Goal: Transaction & Acquisition: Obtain resource

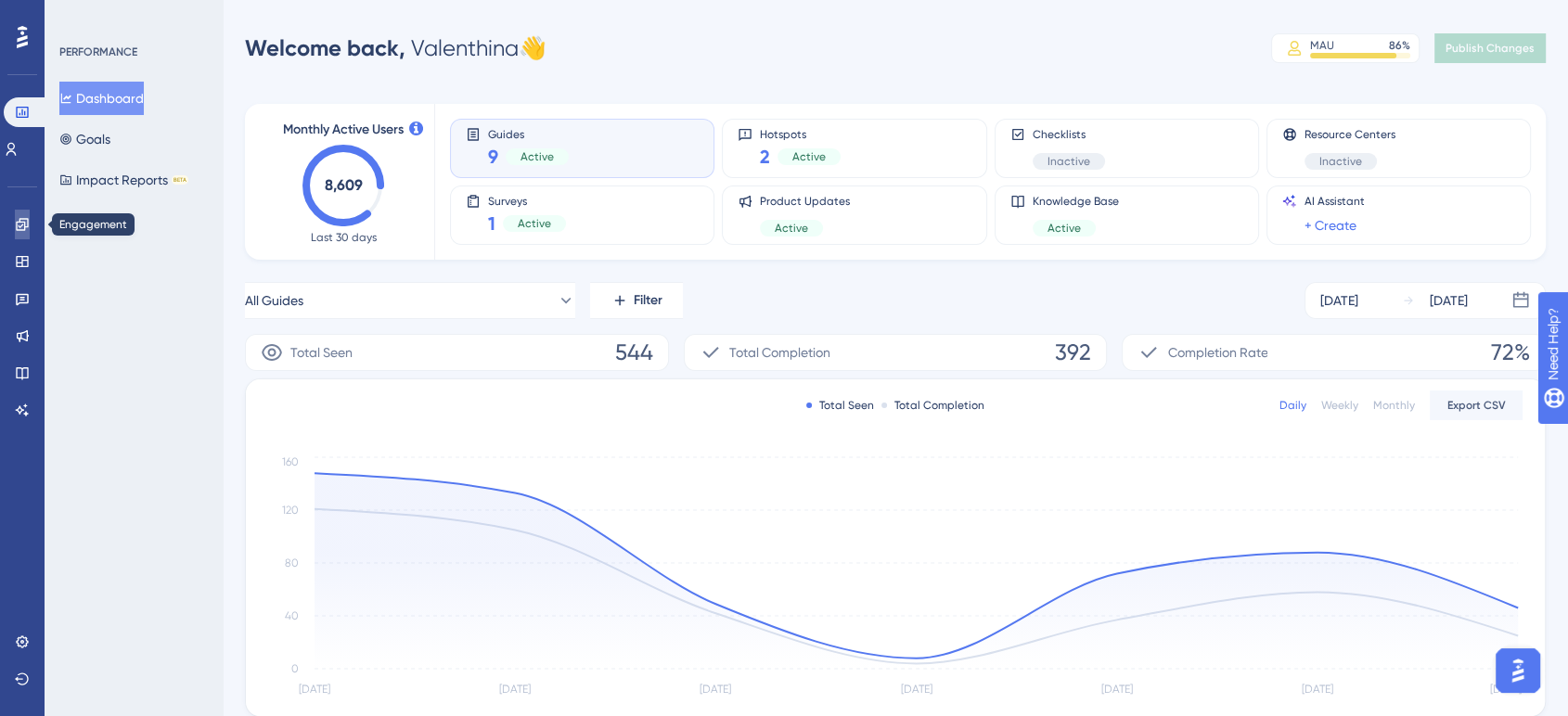
click at [18, 235] on link at bounding box center [22, 224] width 15 height 29
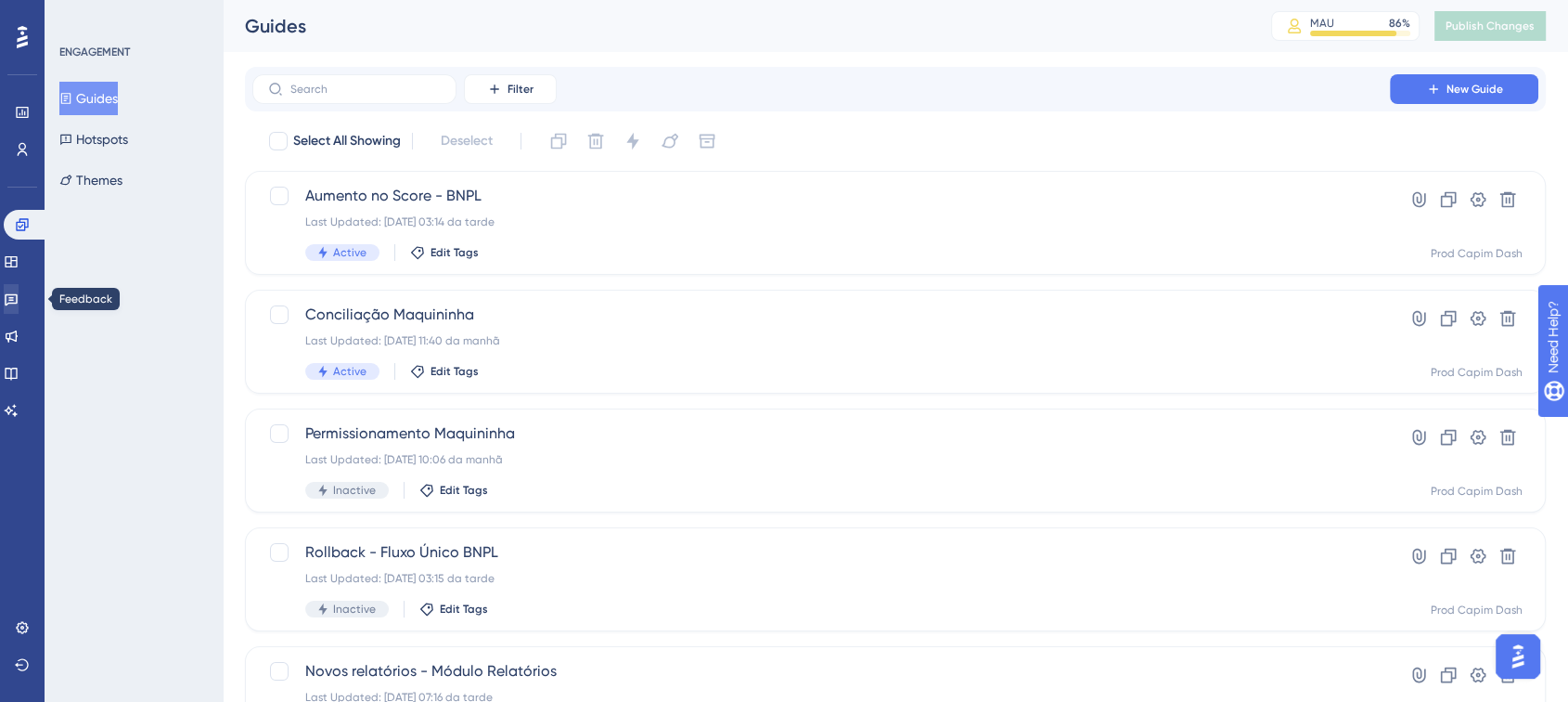
drag, startPoint x: 1, startPoint y: 293, endPoint x: 22, endPoint y: 303, distance: 23.3
click at [22, 303] on div "Performance Users Engagement Widgets Feedback Product Updates Knowledge Base AI…" at bounding box center [22, 351] width 44 height 702
click at [18, 291] on icon at bounding box center [11, 298] width 15 height 15
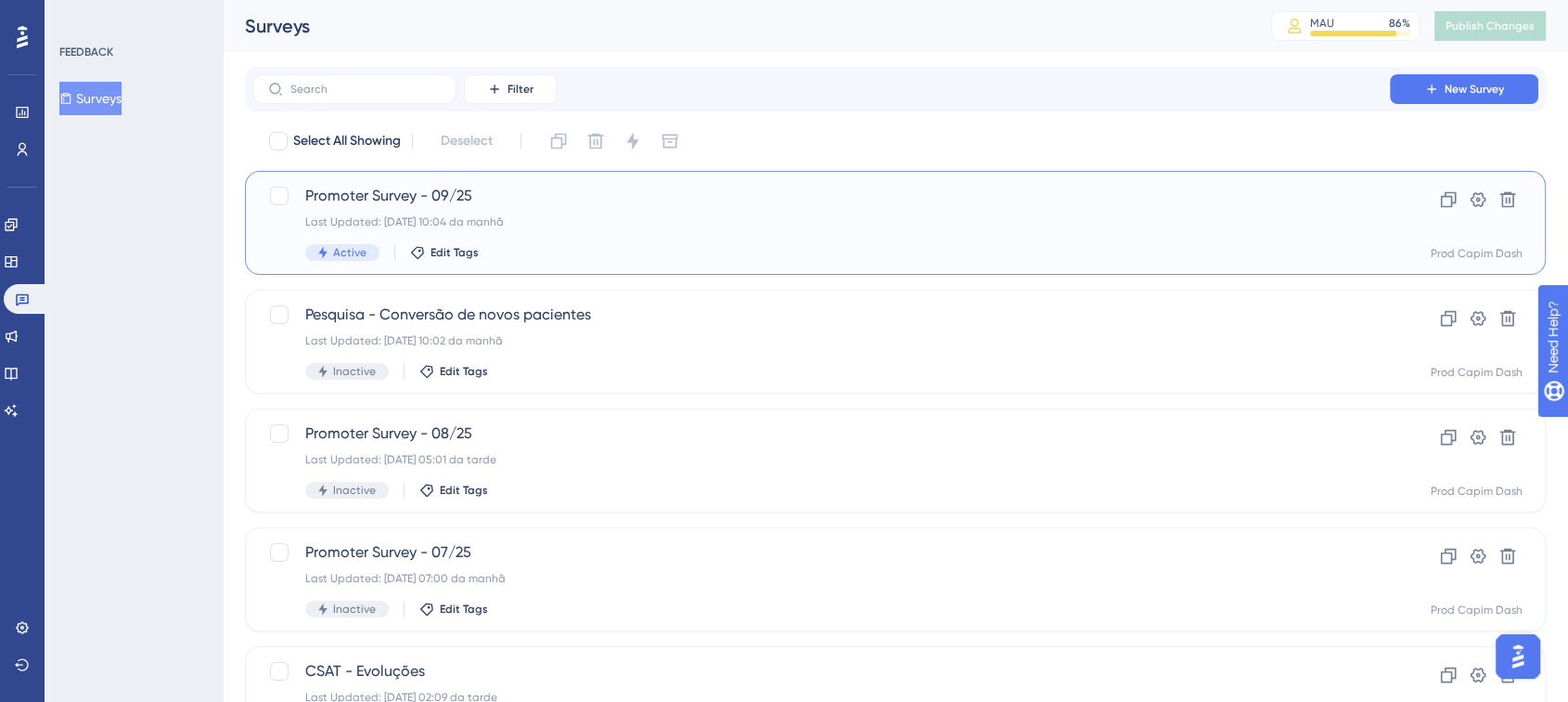
click at [514, 244] on div "Active Edit Tags" at bounding box center [820, 252] width 1032 height 17
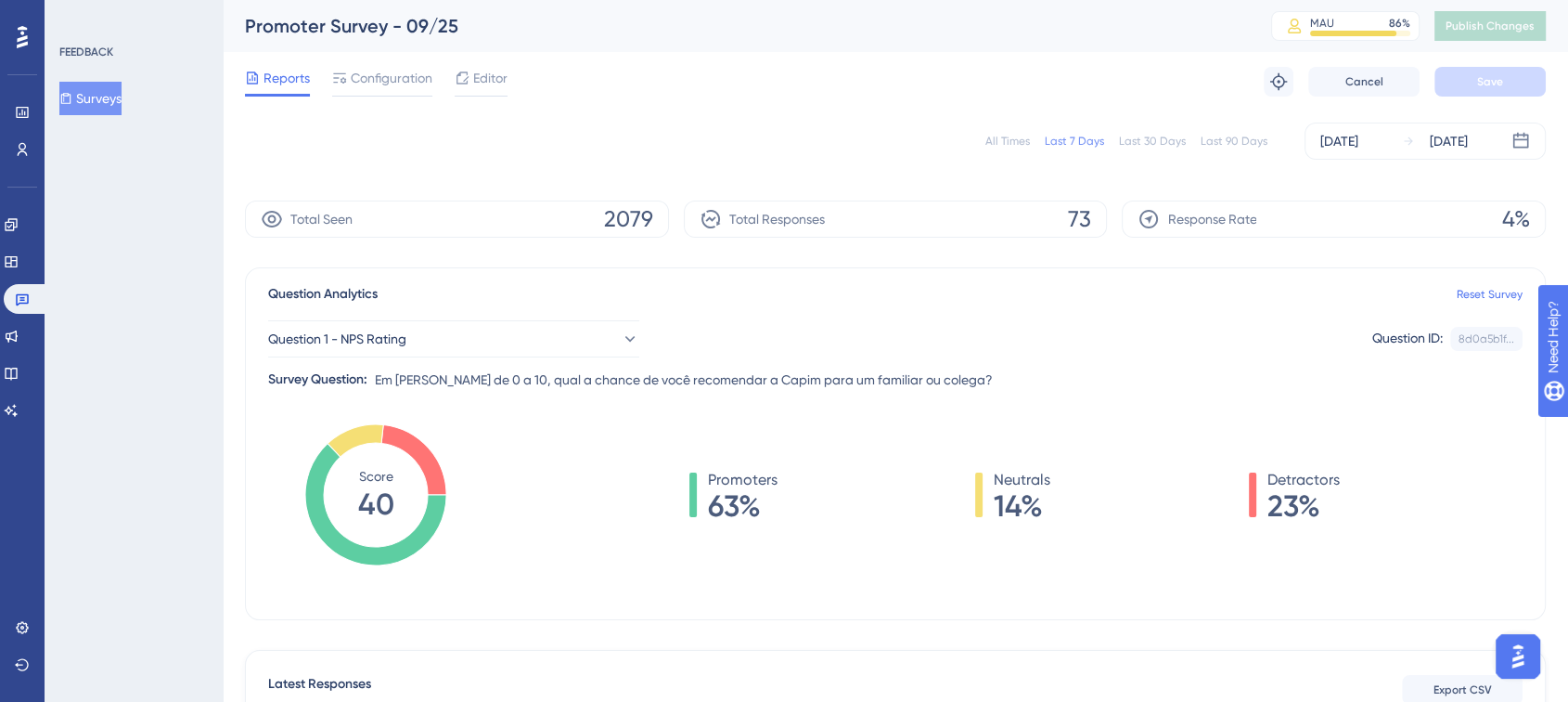
click at [1004, 143] on div "All Times" at bounding box center [1006, 140] width 44 height 15
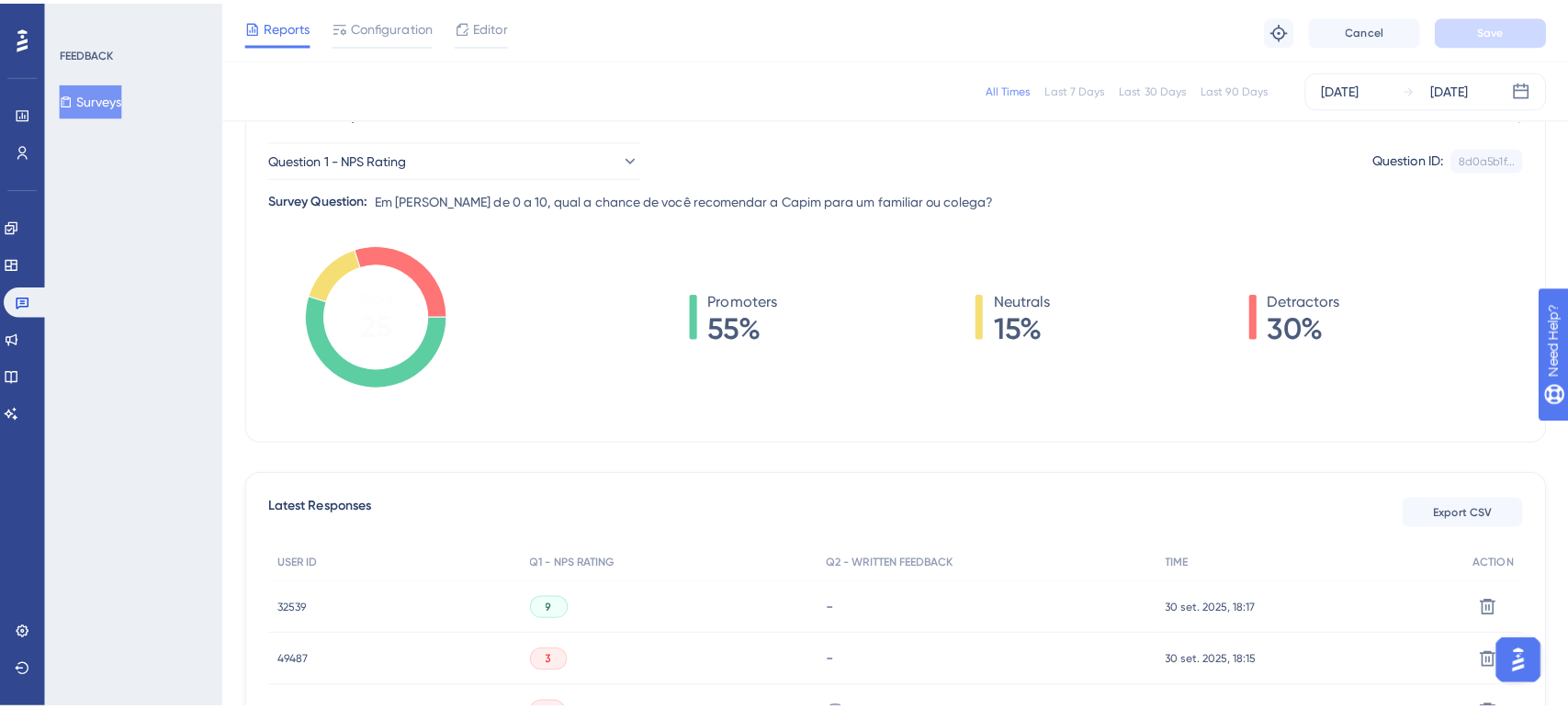
scroll to position [290, 0]
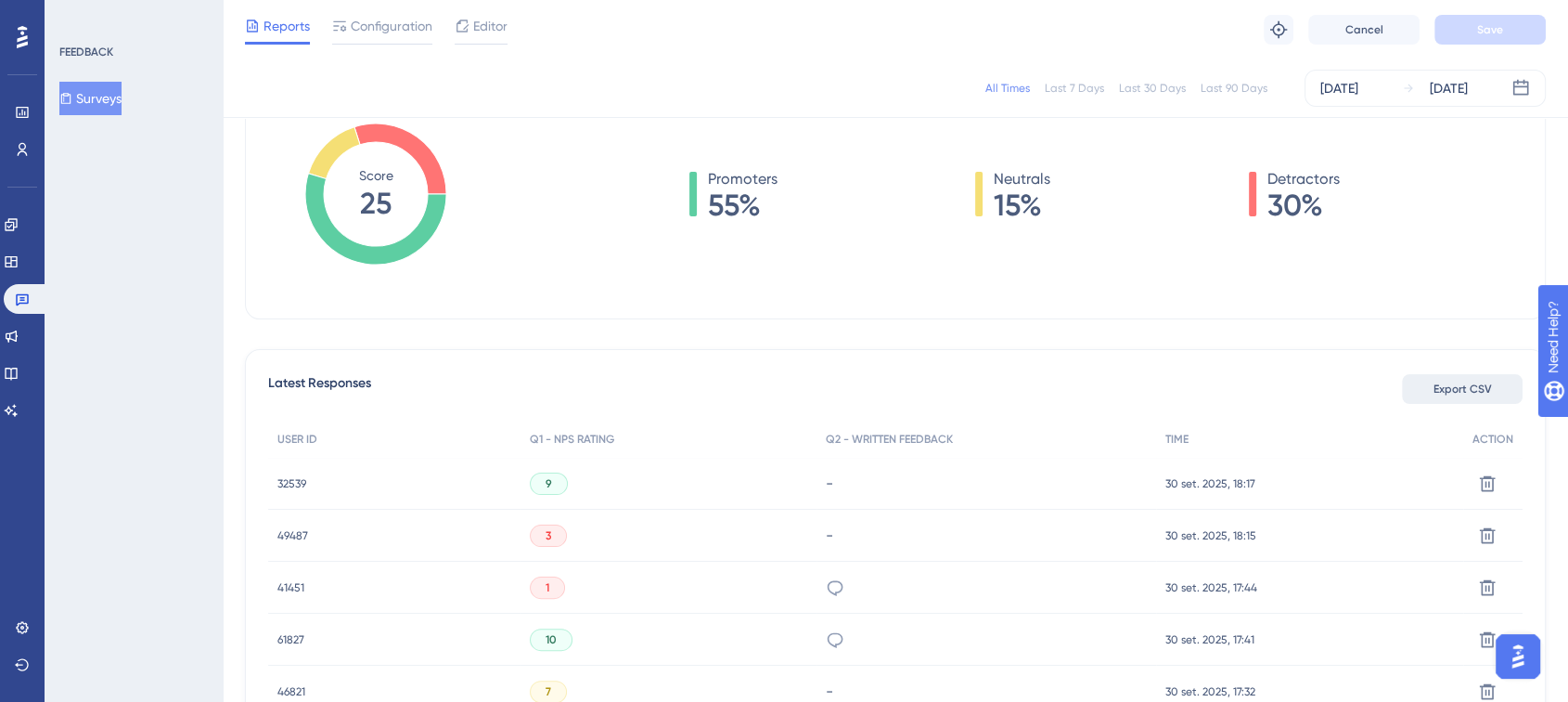
click at [1456, 392] on span "Export CSV" at bounding box center [1463, 388] width 59 height 15
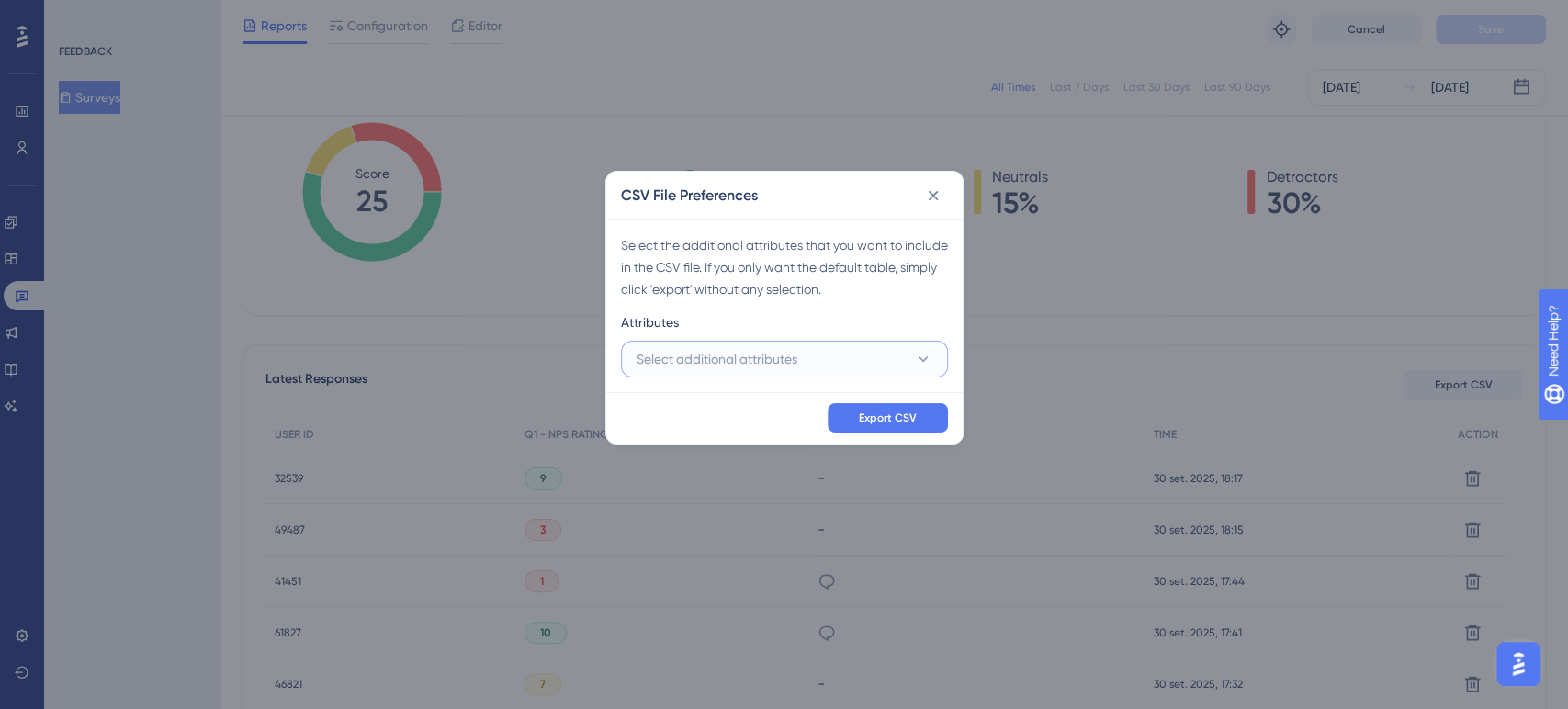
click at [831, 362] on button "Select additional attributes" at bounding box center [784, 359] width 327 height 37
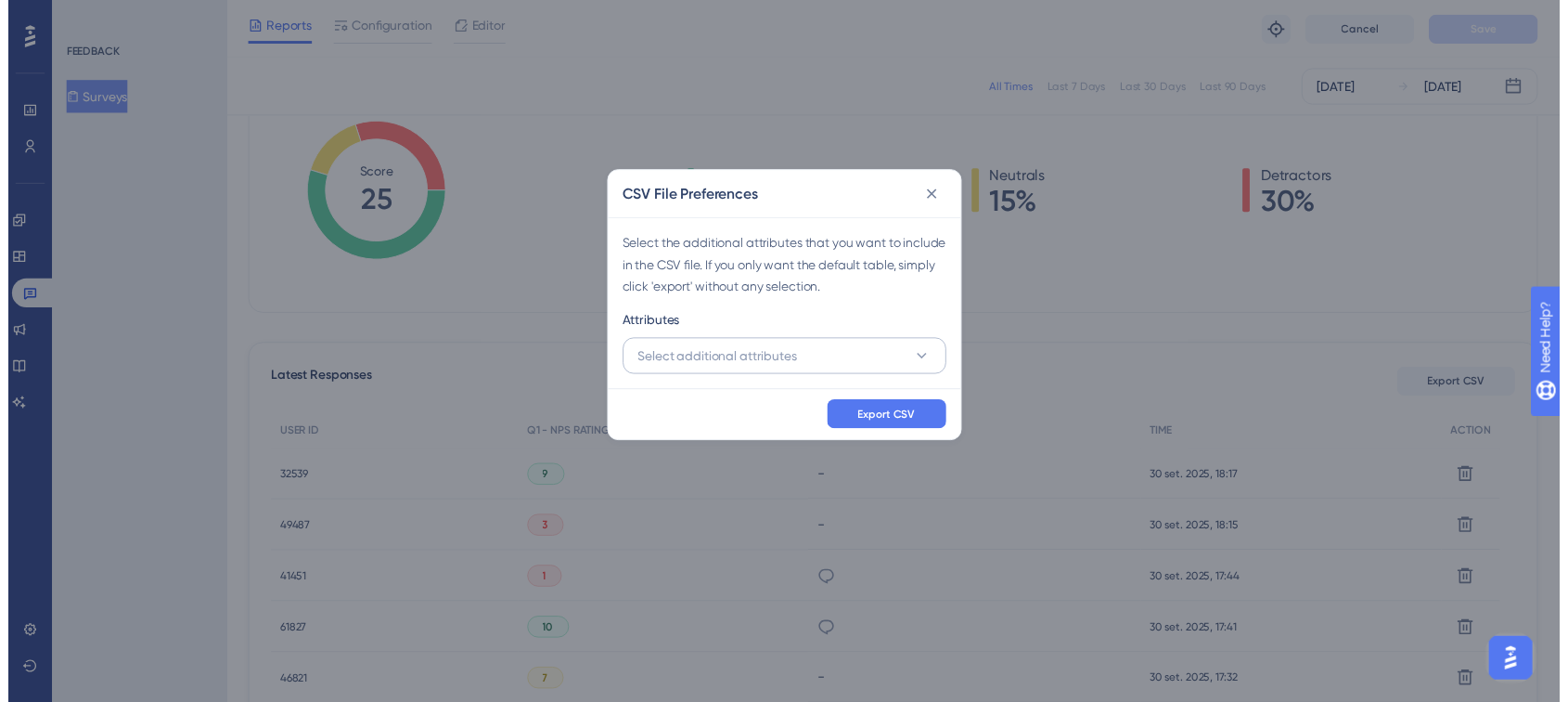
scroll to position [352, 0]
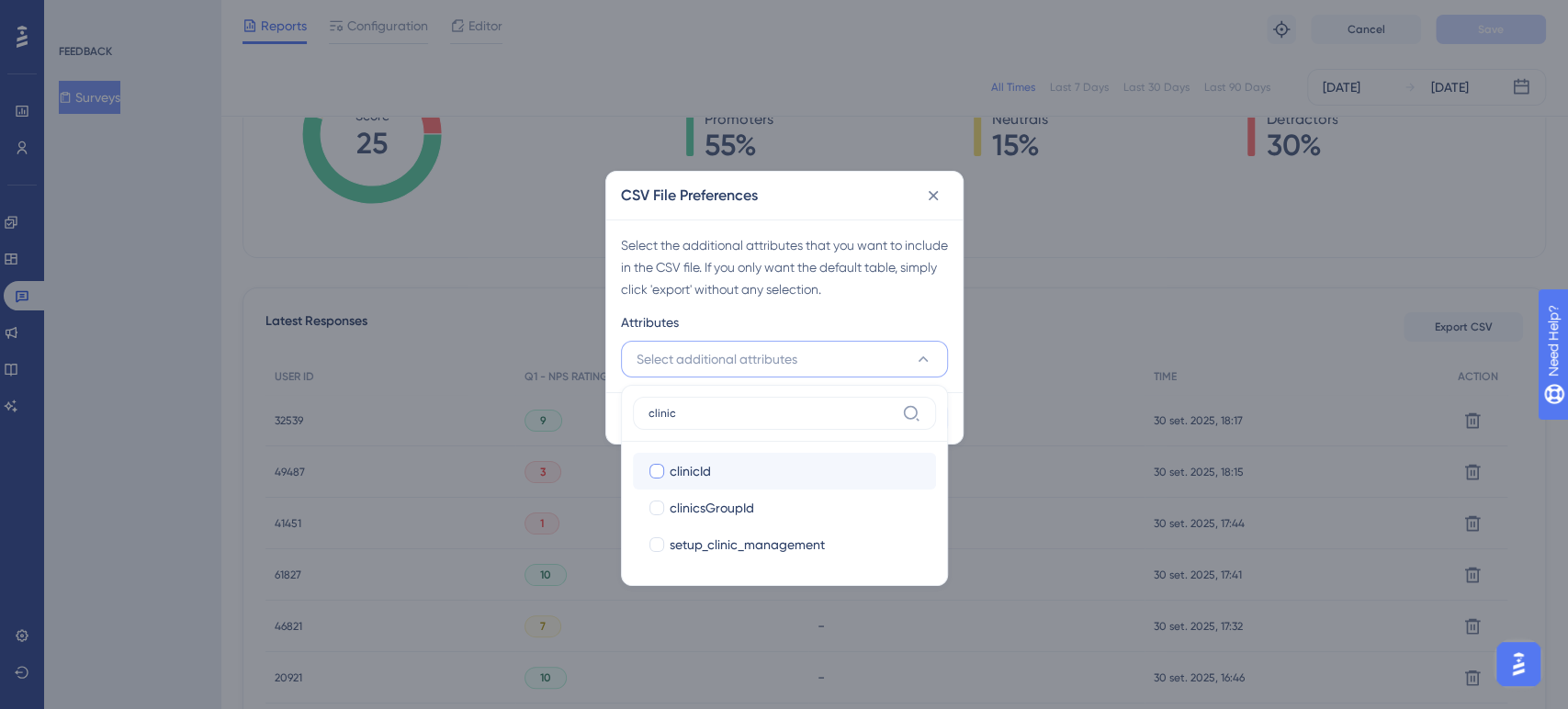
type input "clinic"
click at [716, 469] on div "clinicId" at bounding box center [795, 470] width 251 height 22
checkbox input "true"
click at [785, 302] on div "Select the additional attributes that you want to include in the CSV file. If y…" at bounding box center [784, 306] width 356 height 173
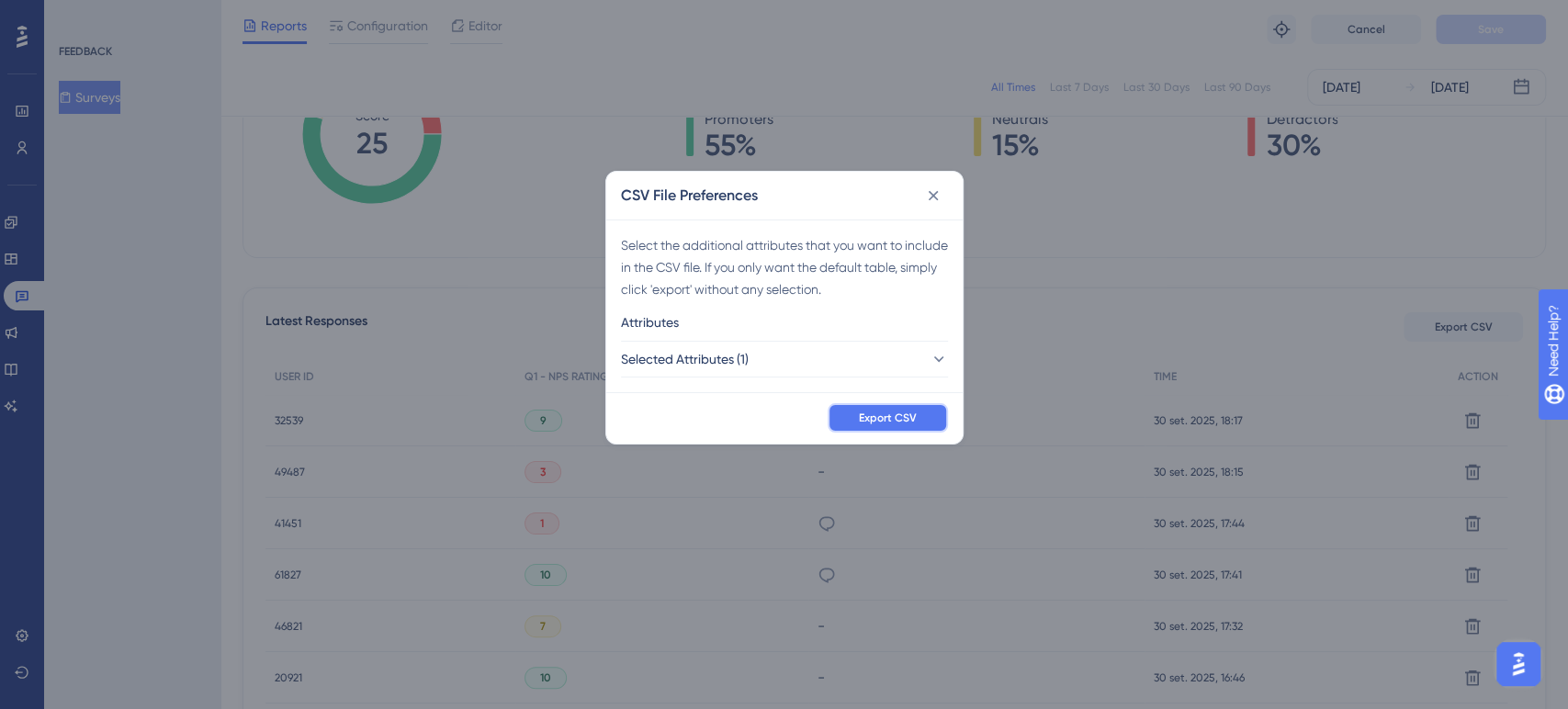
click at [870, 423] on span "Export CSV" at bounding box center [888, 417] width 58 height 15
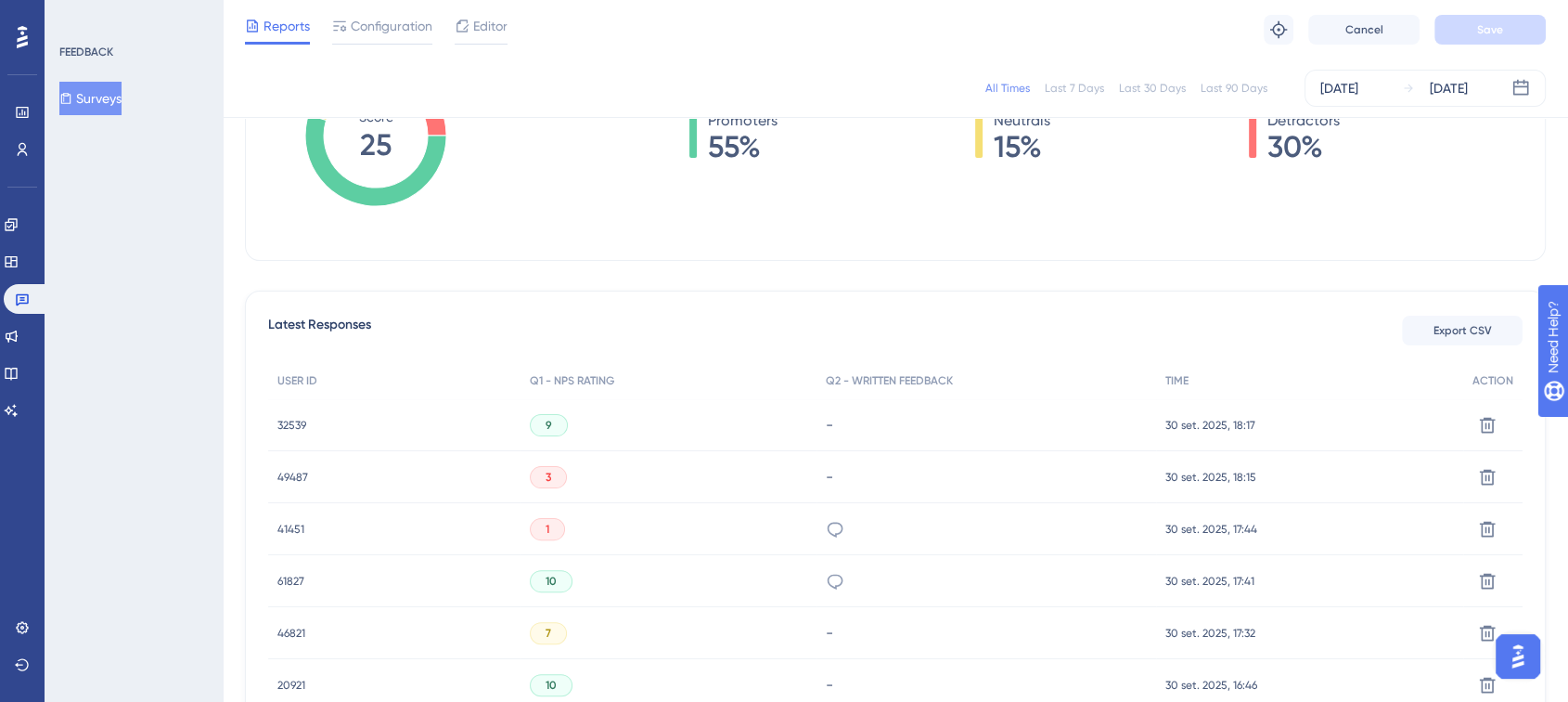
scroll to position [0, 0]
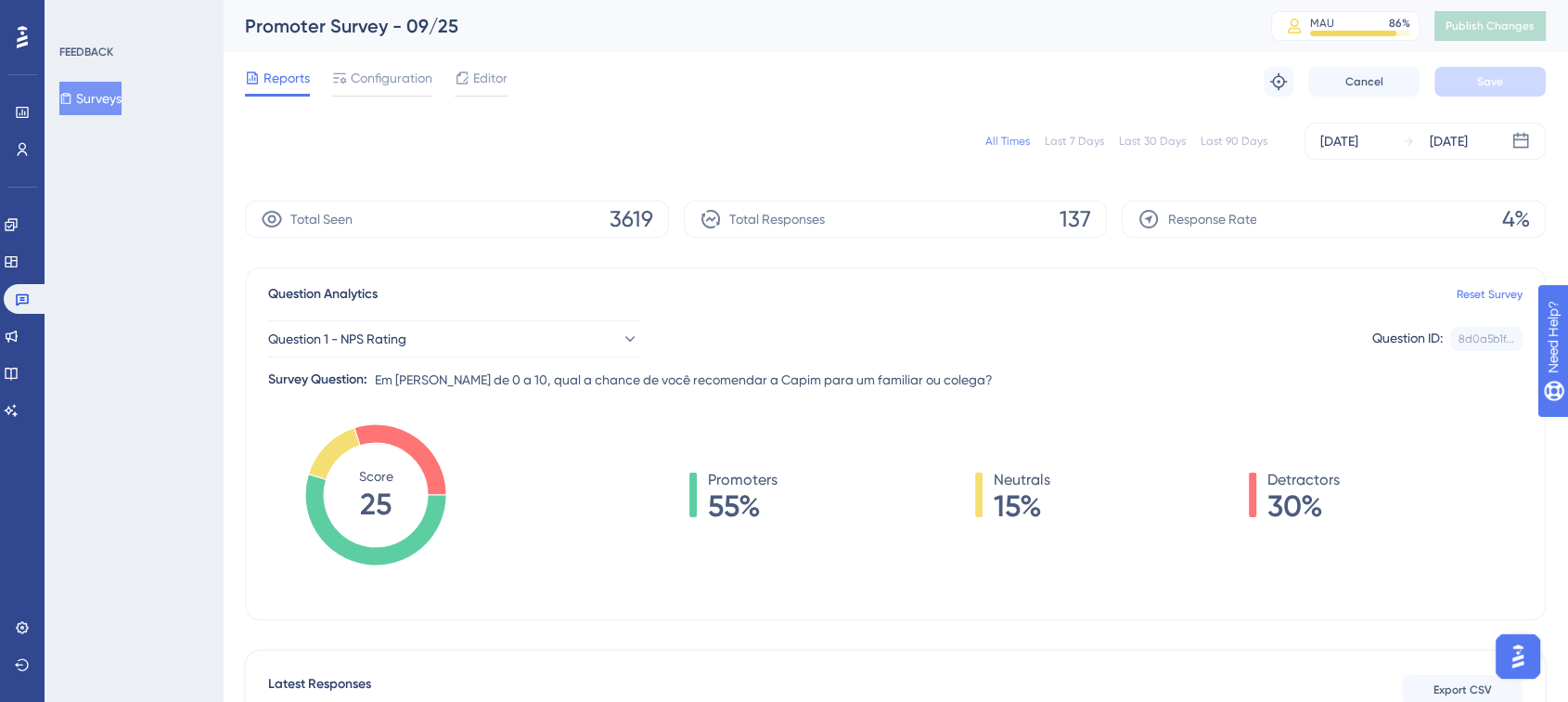
click at [96, 90] on button "Surveys" at bounding box center [90, 98] width 62 height 33
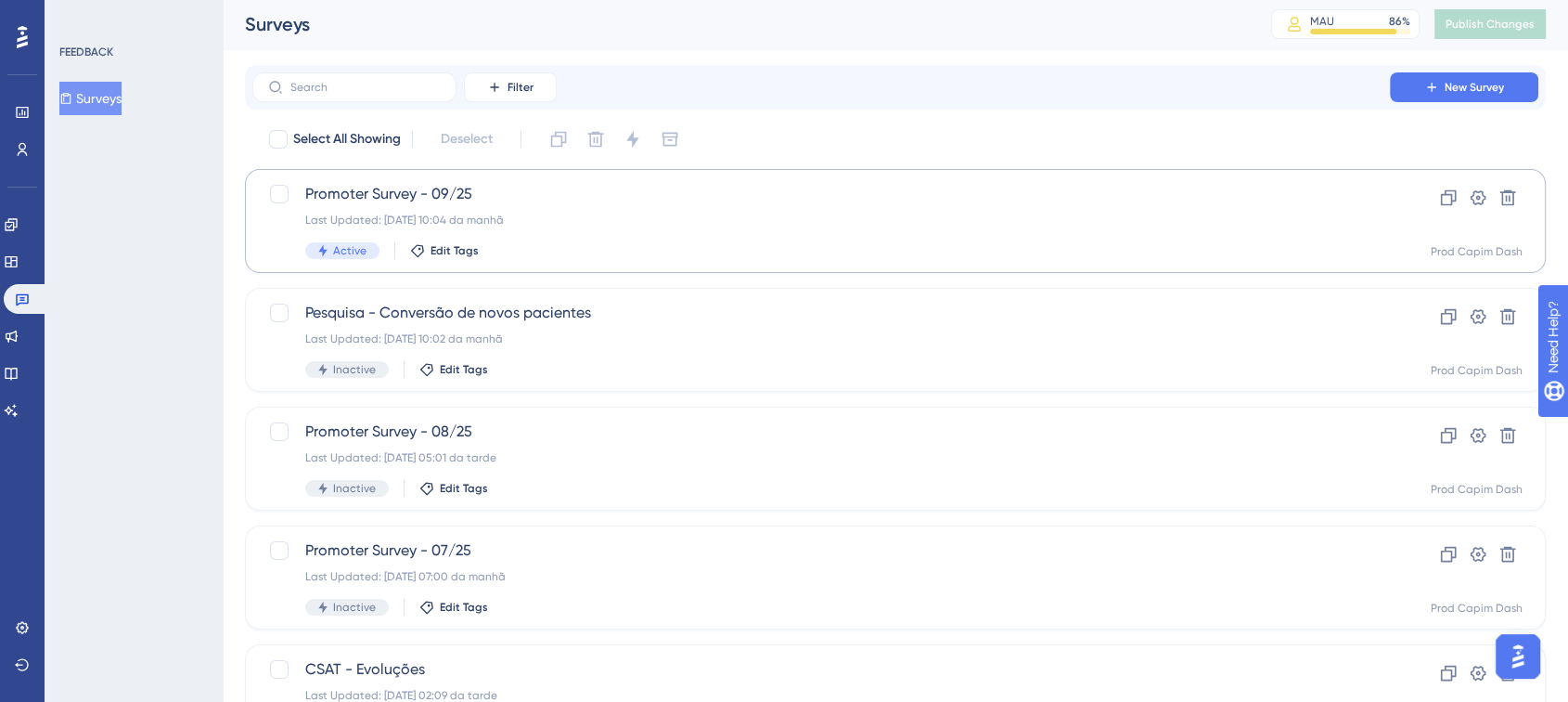
scroll to position [8, 0]
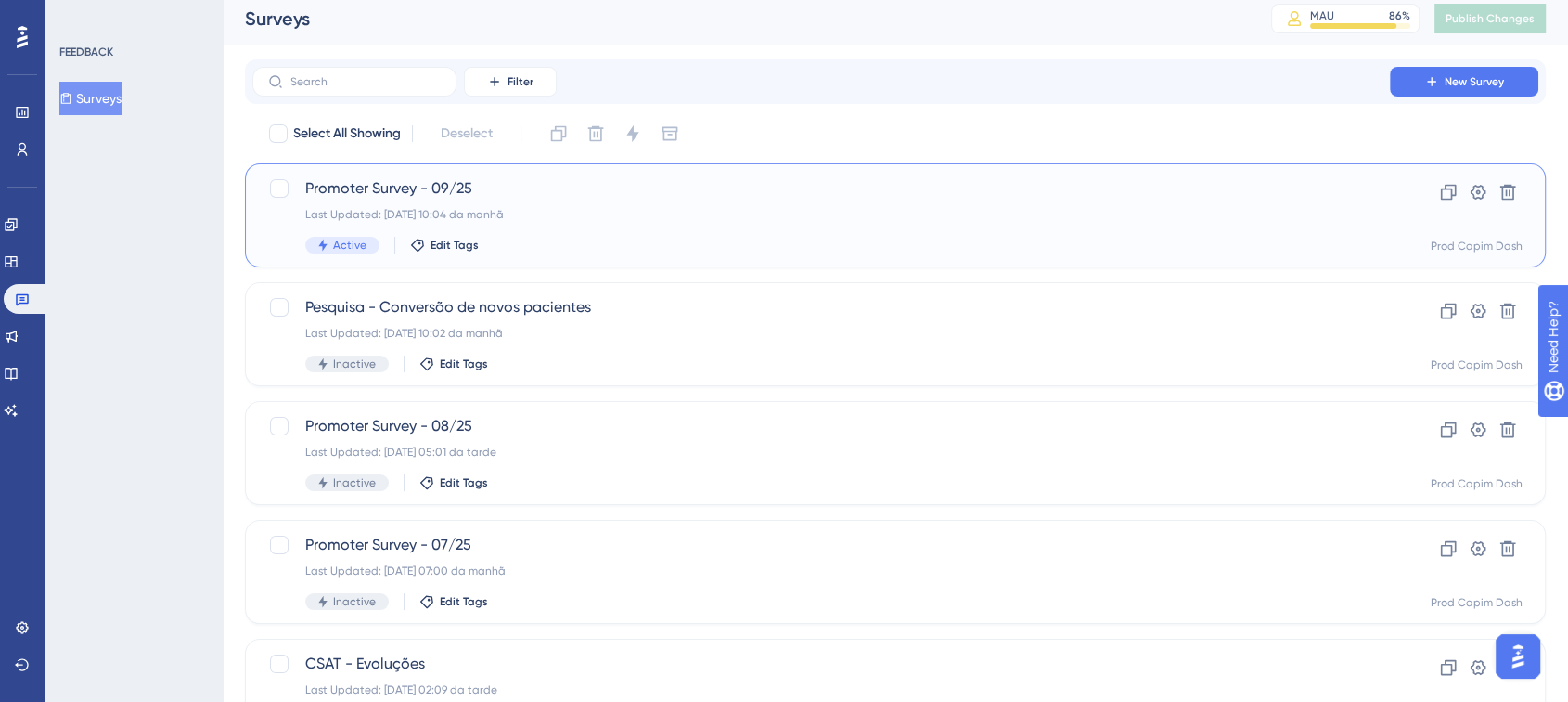
click at [571, 262] on div "Promoter Survey - 09/25 Last Updated: [DATE] 10:04 da manhã Active Edit Tags Cl…" at bounding box center [895, 216] width 1300 height 104
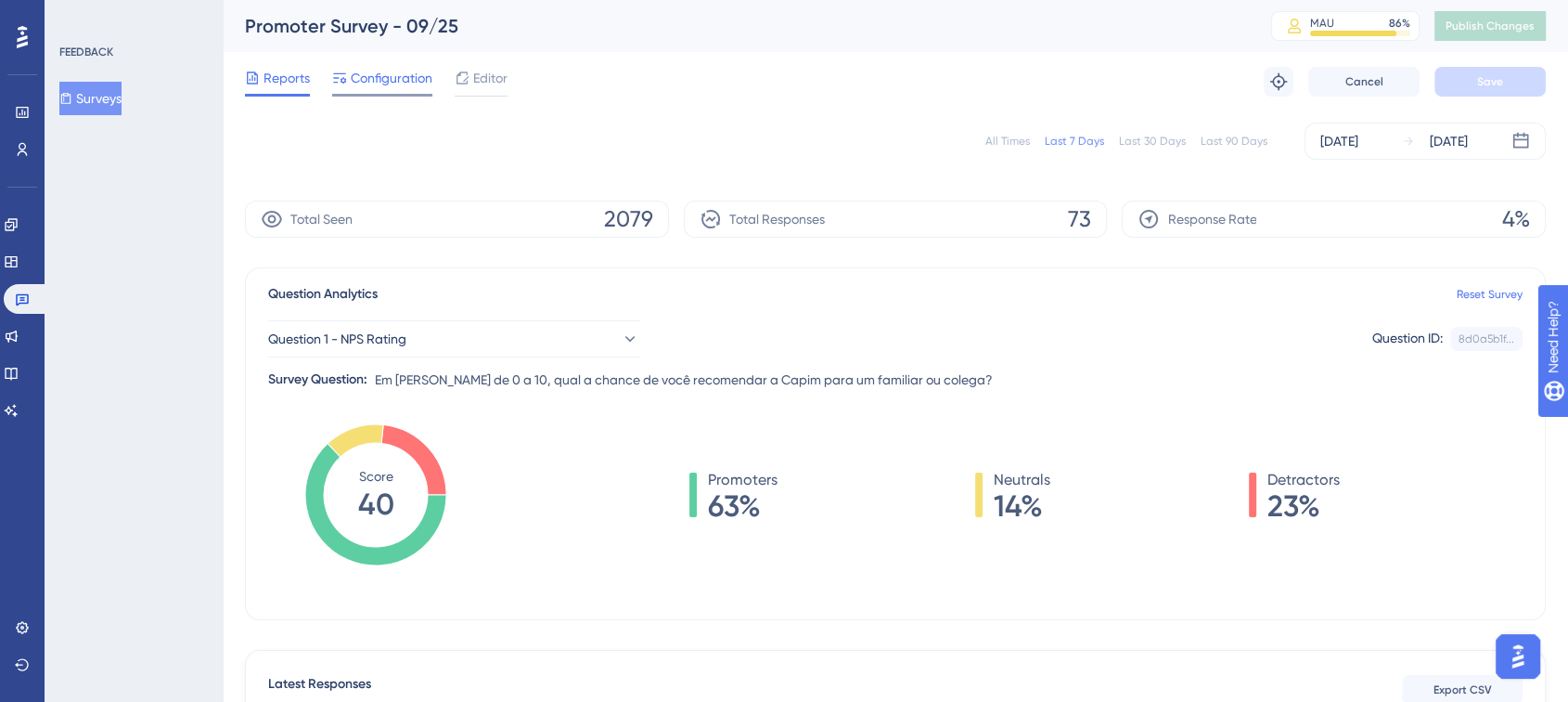
click at [374, 87] on span "Configuration" at bounding box center [391, 77] width 81 height 23
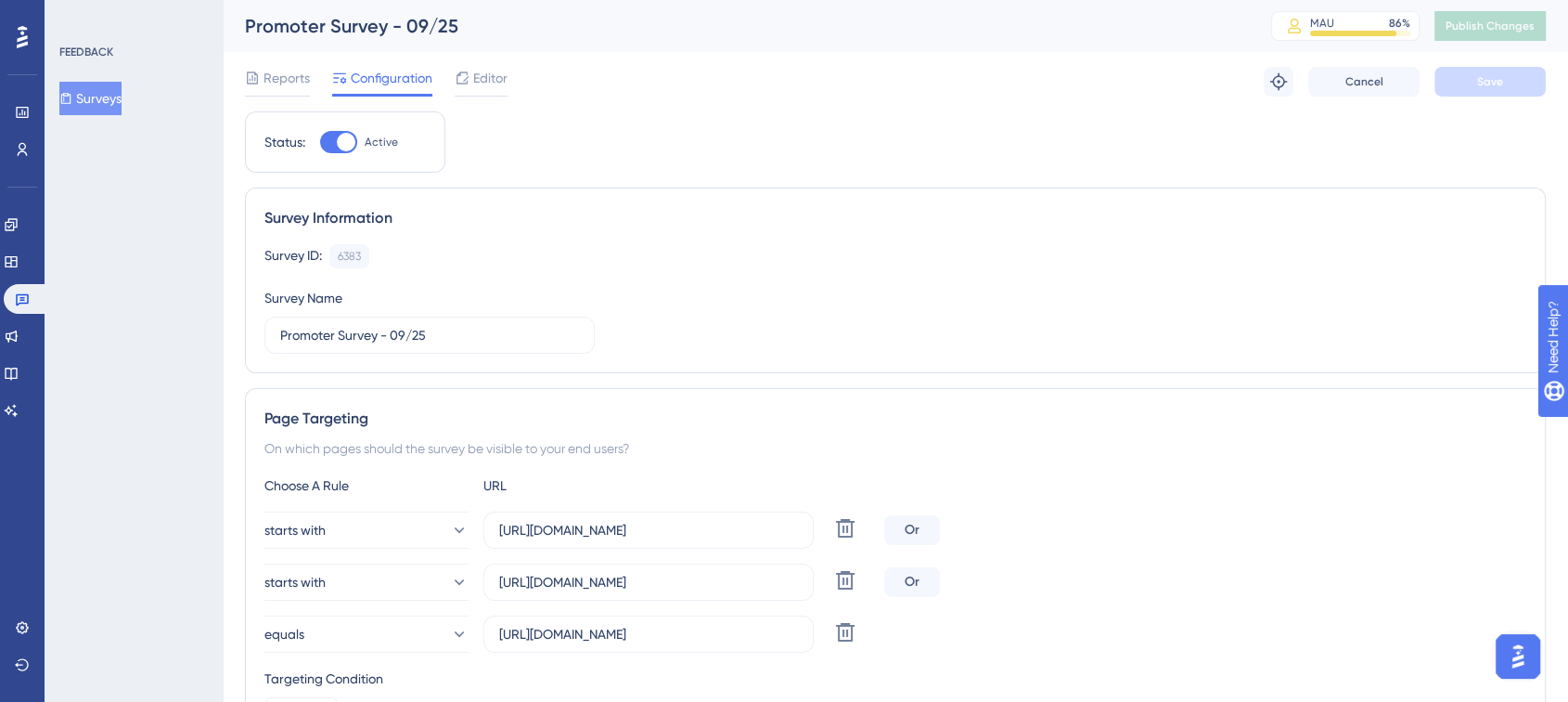
click at [342, 144] on div at bounding box center [346, 141] width 19 height 19
click at [320, 143] on input "Active" at bounding box center [319, 142] width 1 height 1
checkbox input "false"
click at [1506, 91] on button "Save" at bounding box center [1491, 81] width 112 height 29
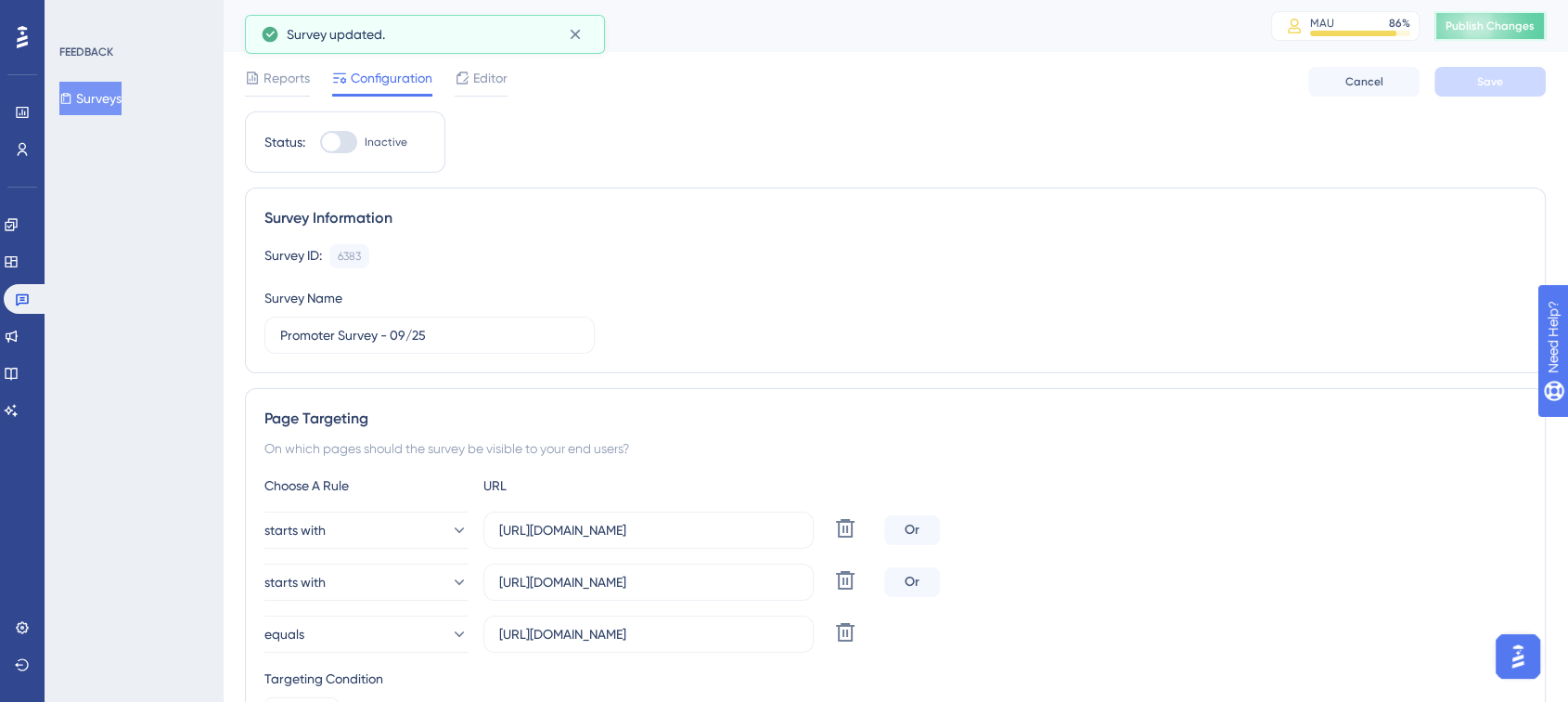
click at [1497, 26] on span "Publish Changes" at bounding box center [1490, 25] width 89 height 15
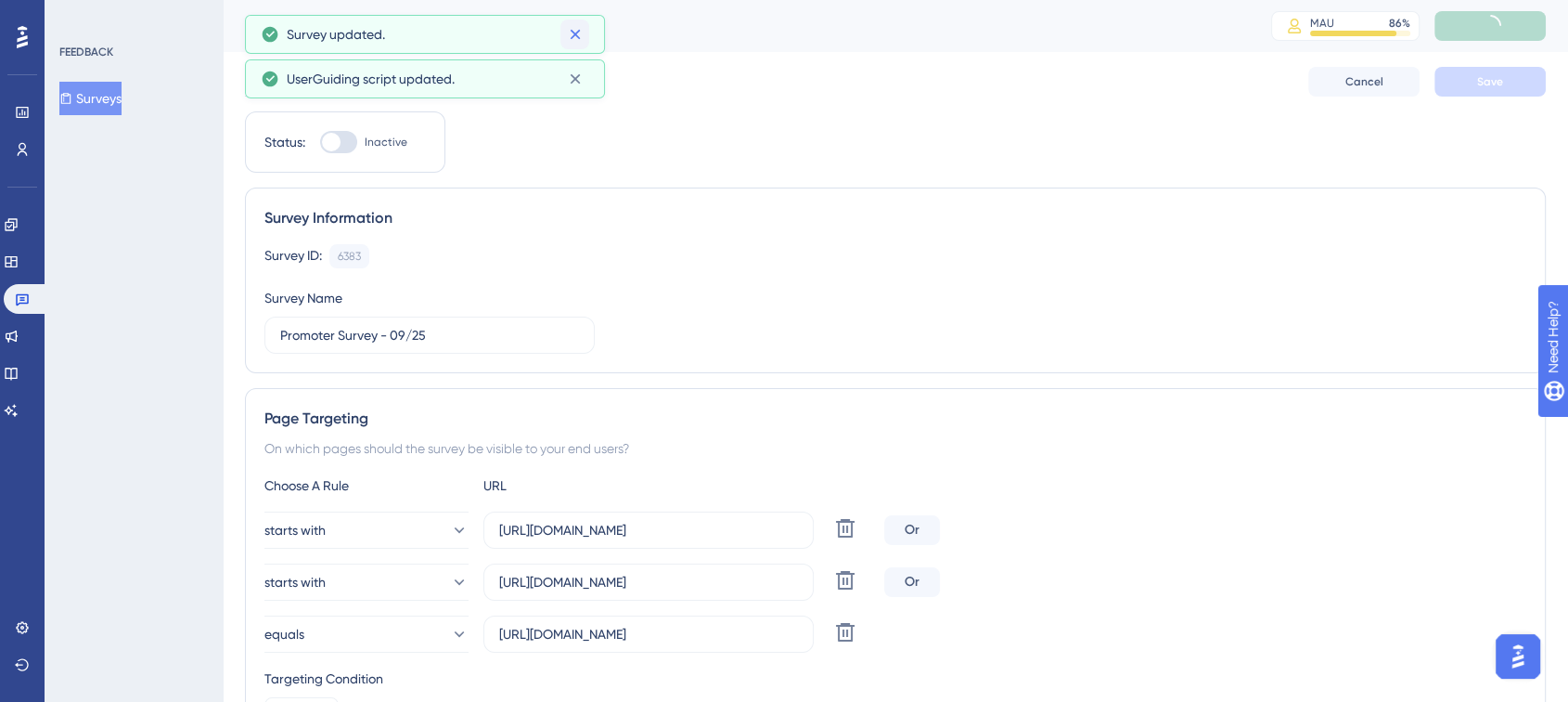
click at [571, 31] on icon at bounding box center [575, 34] width 19 height 19
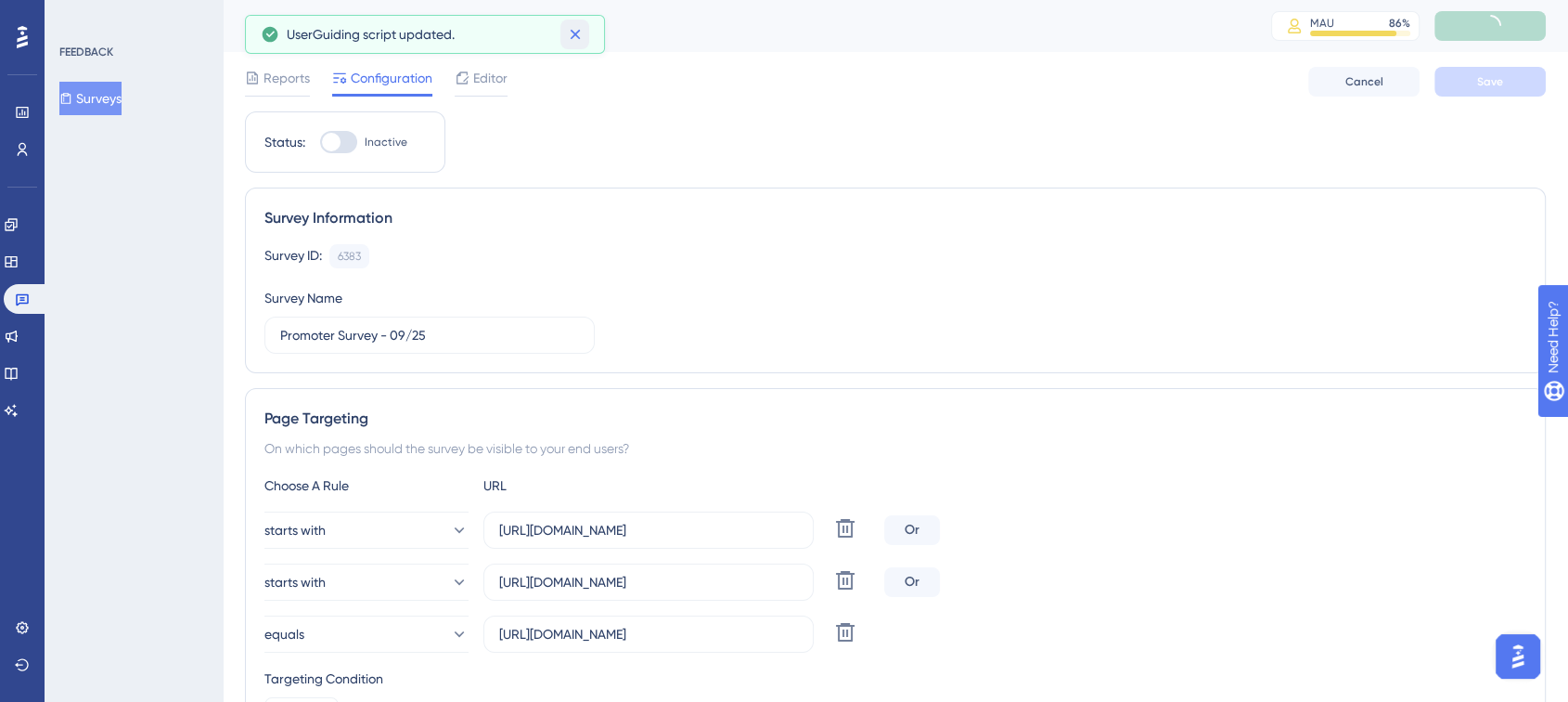
click at [571, 32] on icon at bounding box center [575, 34] width 19 height 19
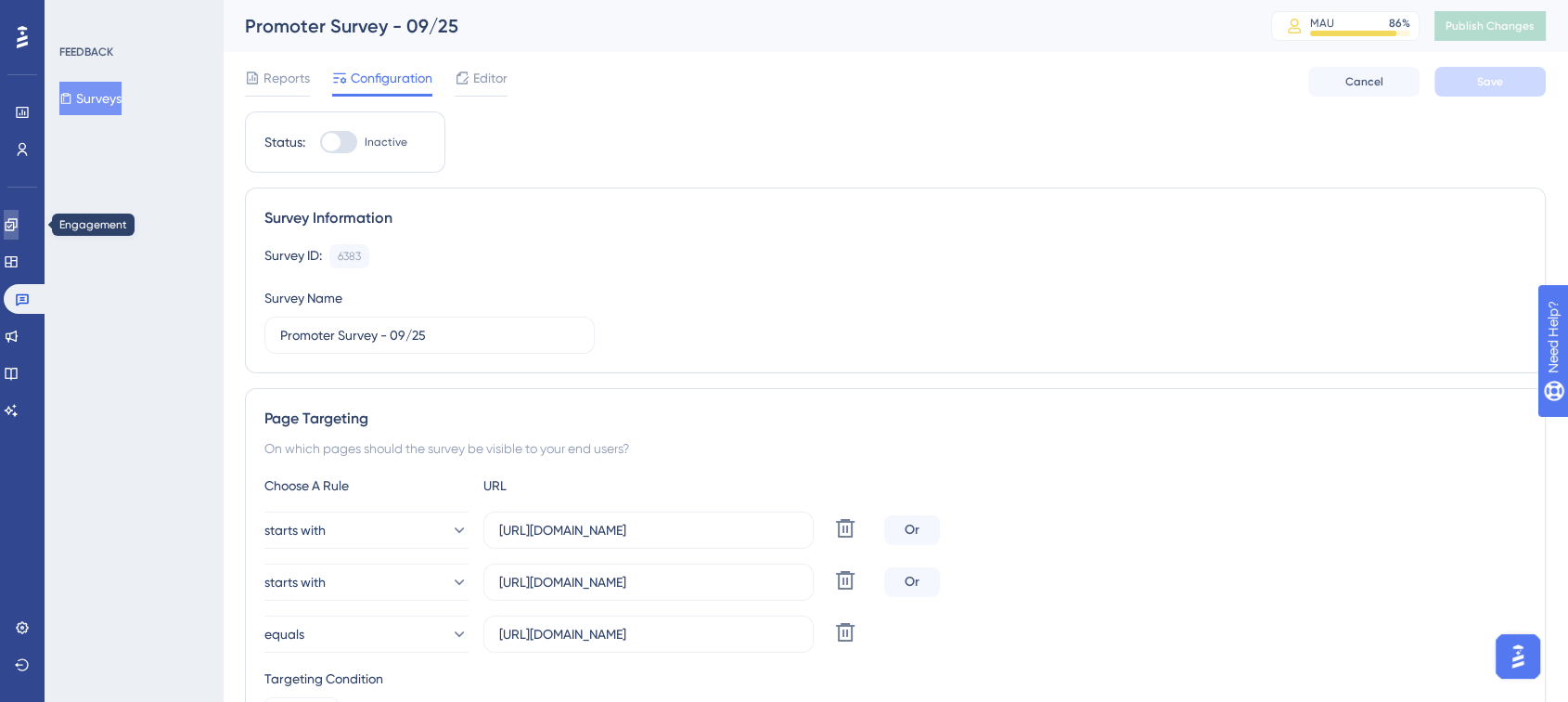
click at [17, 219] on icon at bounding box center [11, 224] width 12 height 12
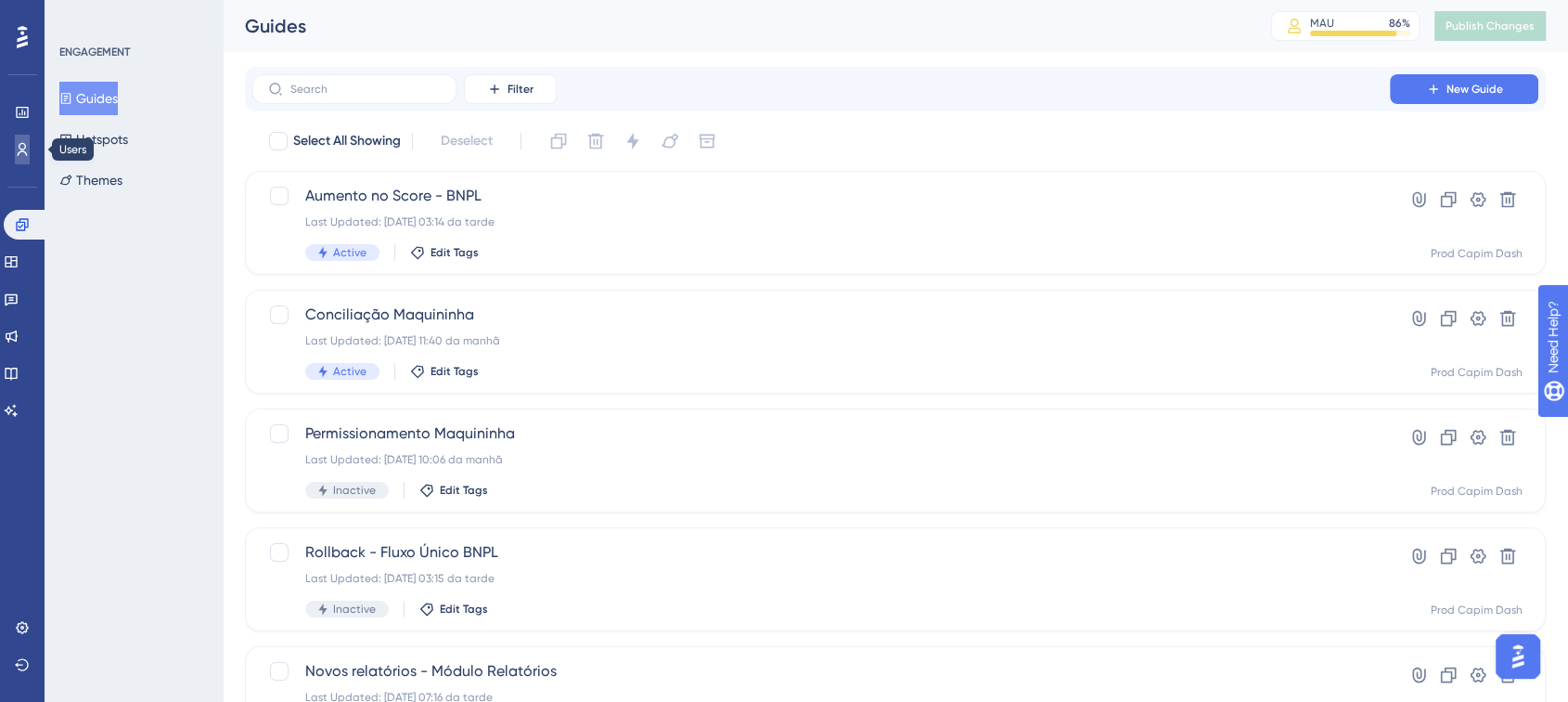
click at [19, 153] on icon at bounding box center [23, 149] width 10 height 13
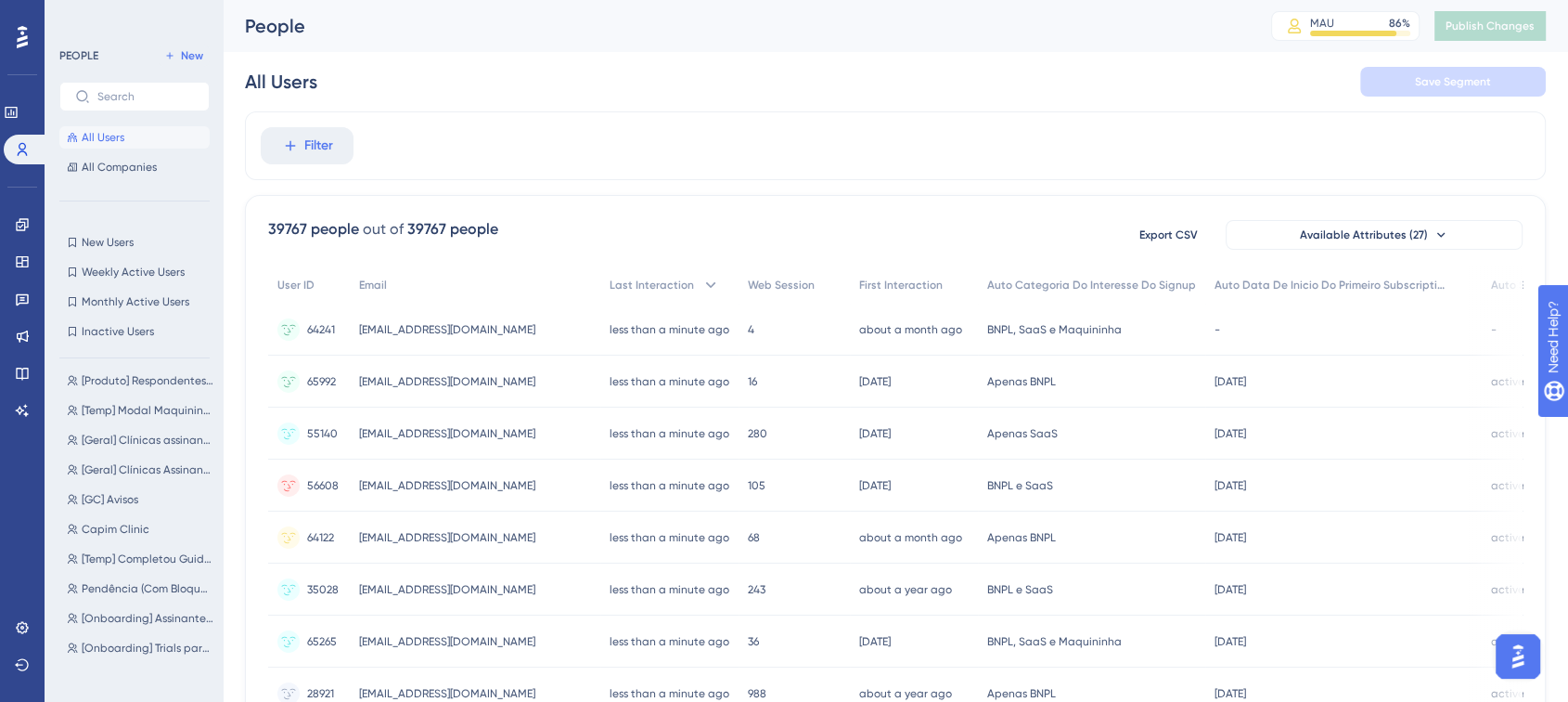
scroll to position [248, 0]
click at [23, 299] on icon at bounding box center [22, 298] width 15 height 15
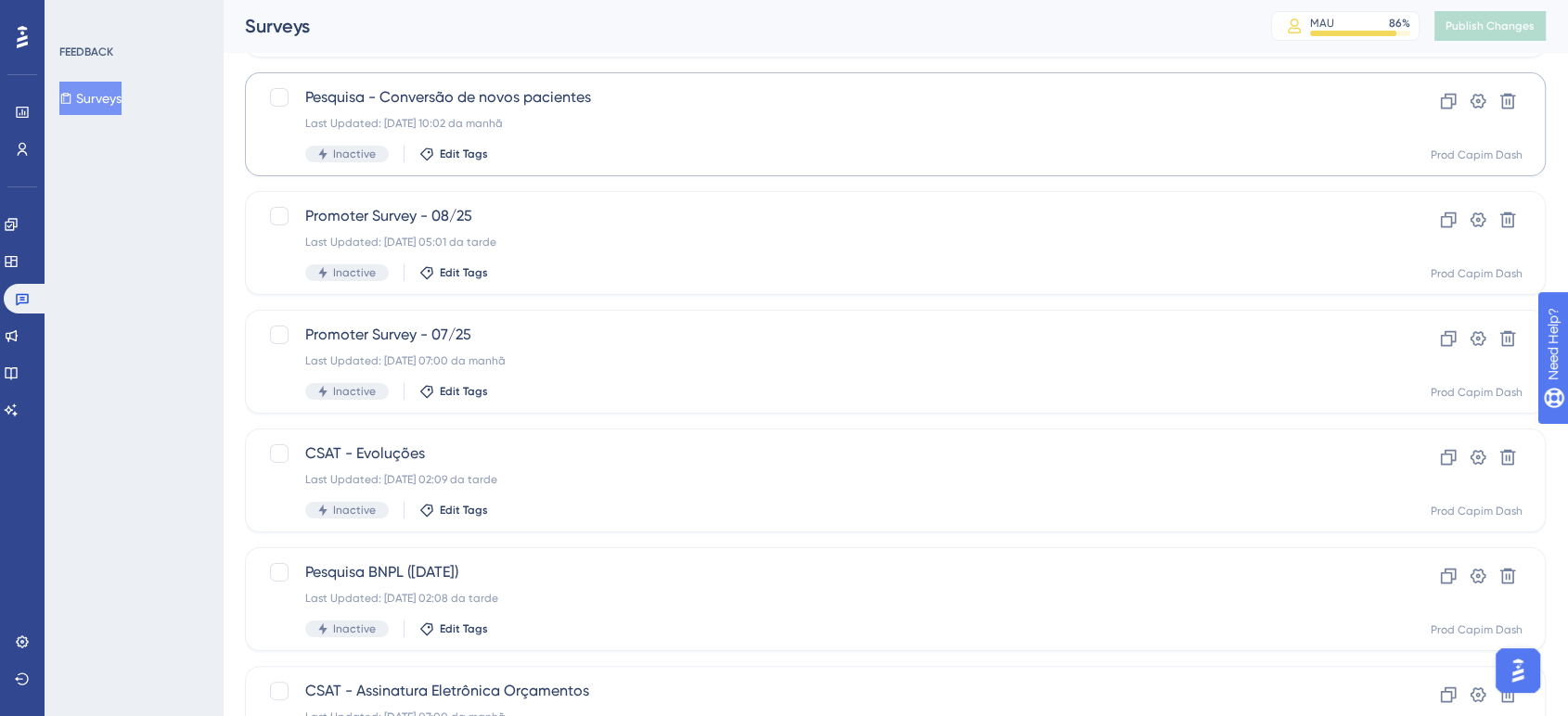
scroll to position [230, 0]
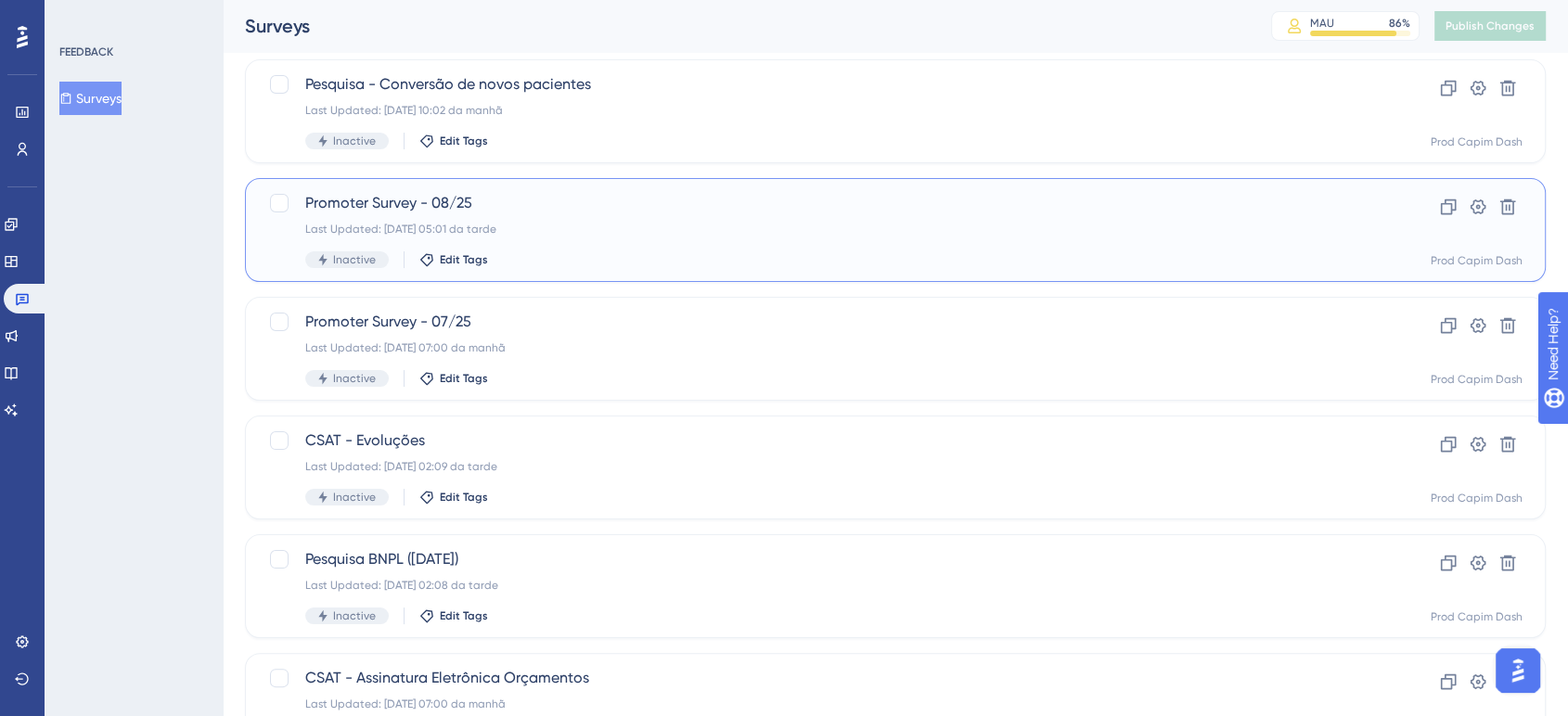
click at [557, 215] on div "Promoter Survey - 08/25 Last Updated: [DATE] 05:01 da tarde Inactive Edit Tags" at bounding box center [820, 230] width 1032 height 76
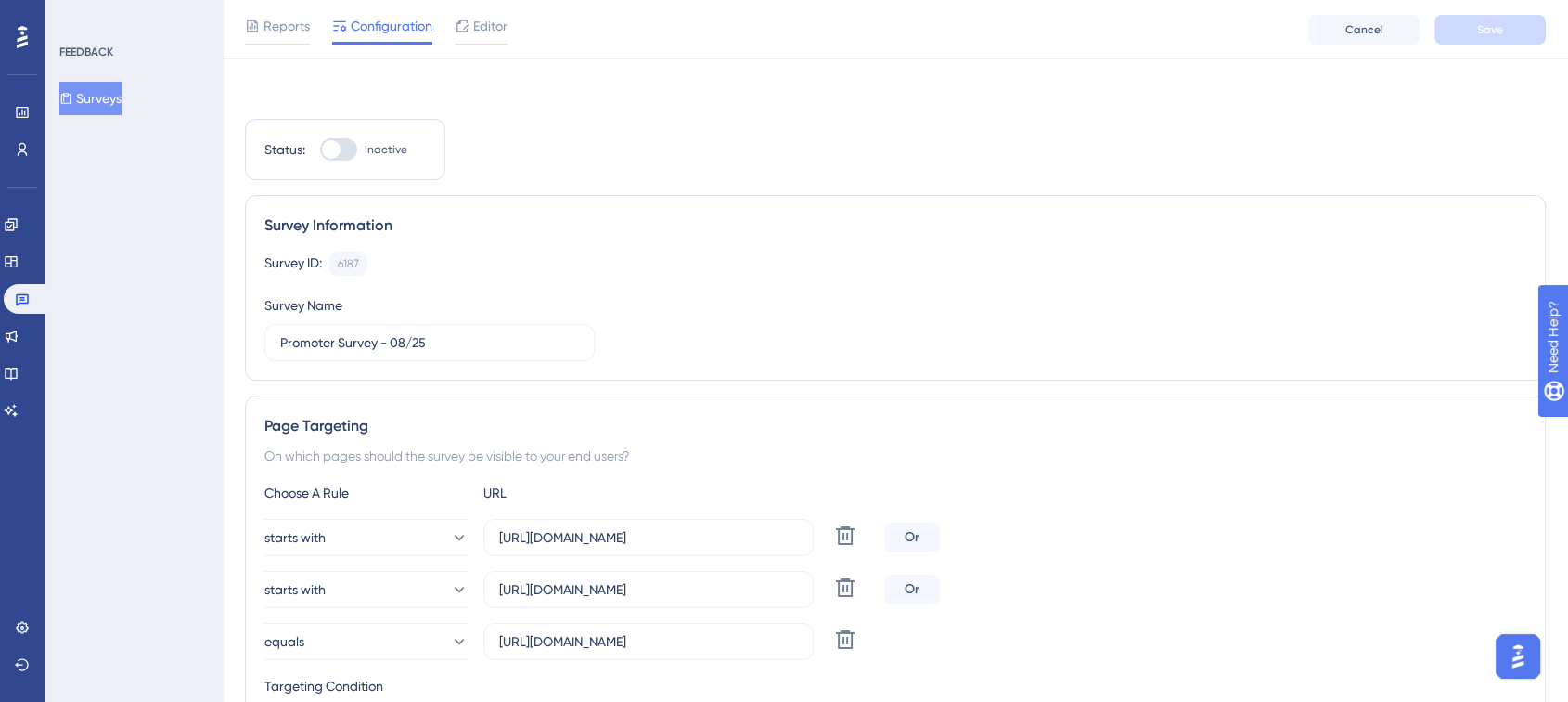
scroll to position [248, 0]
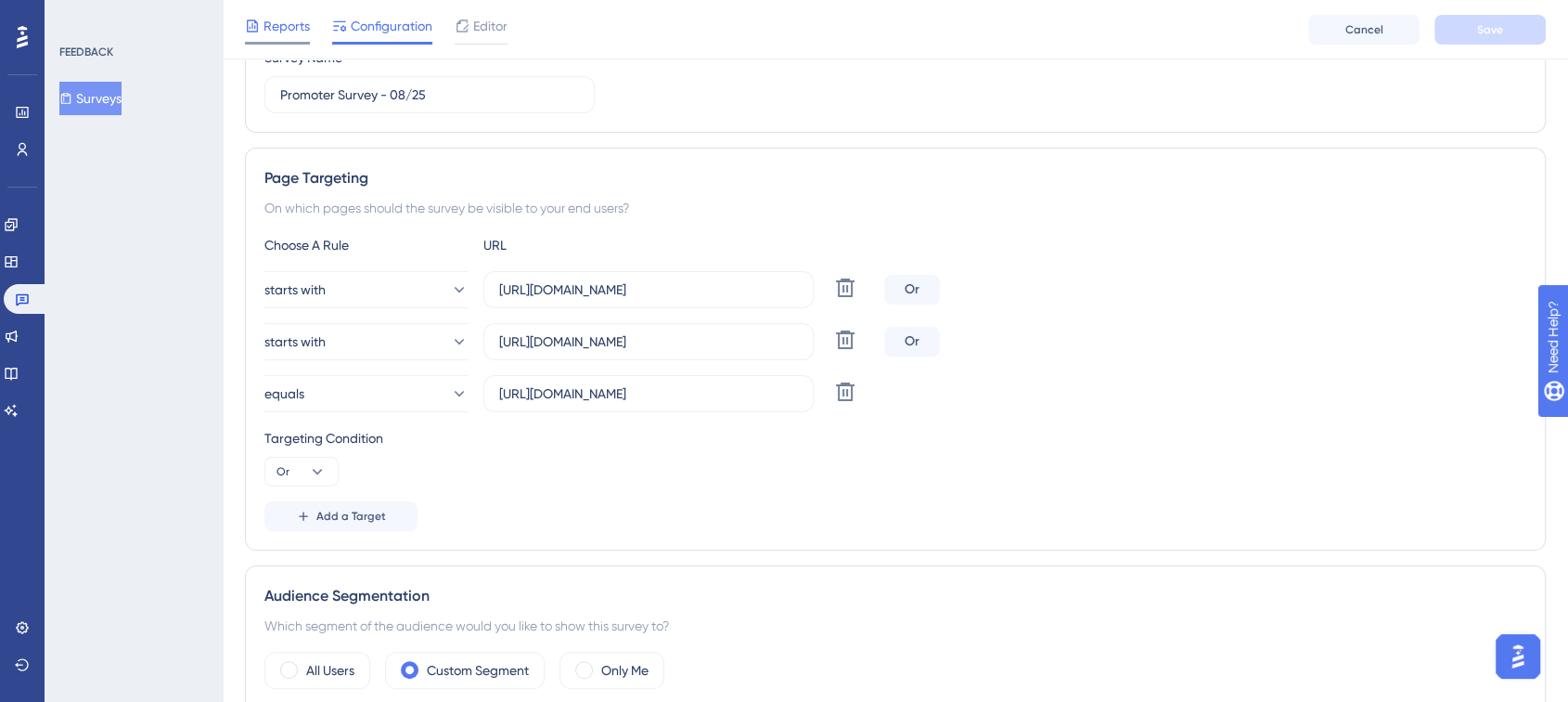
click at [289, 25] on span "Reports" at bounding box center [286, 25] width 46 height 23
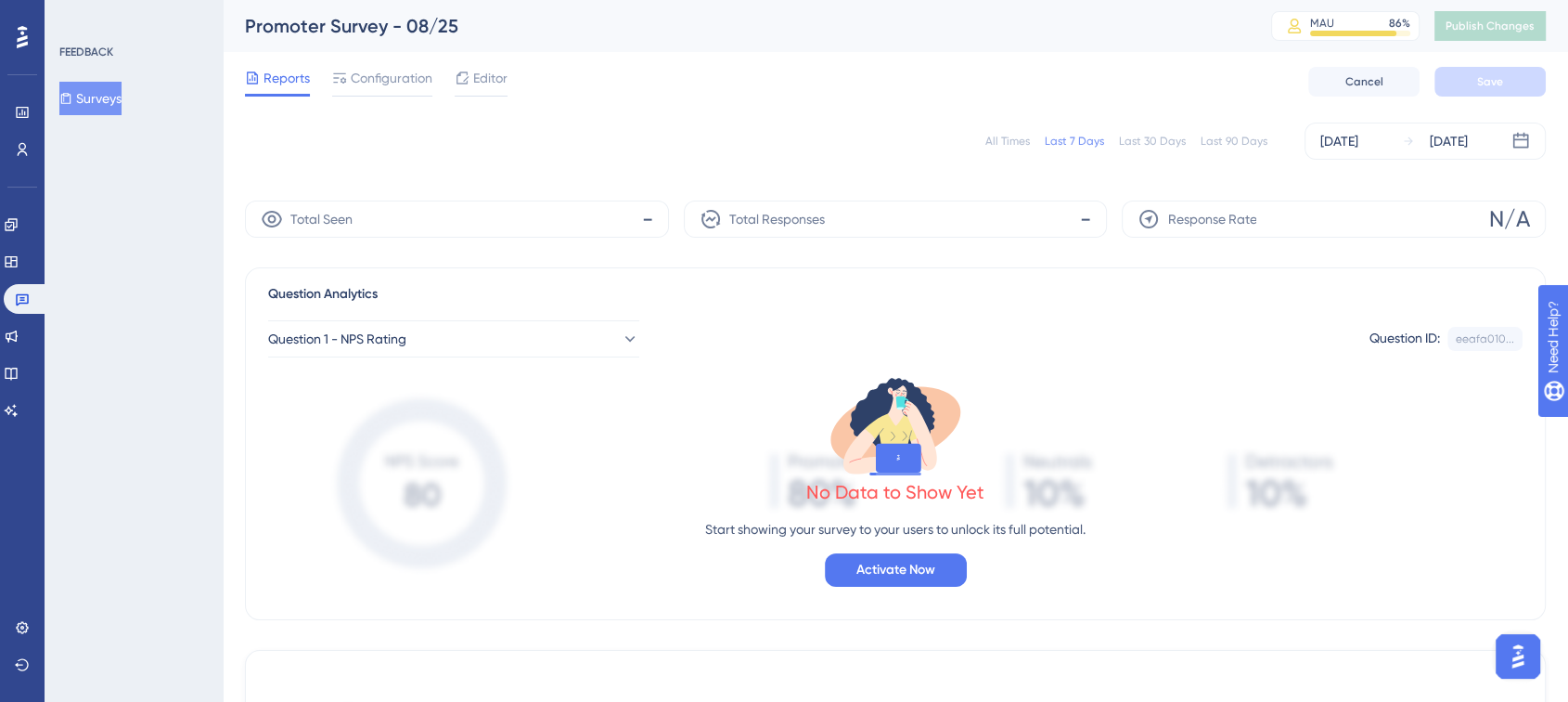
click at [1009, 139] on div "All Times" at bounding box center [1006, 140] width 44 height 15
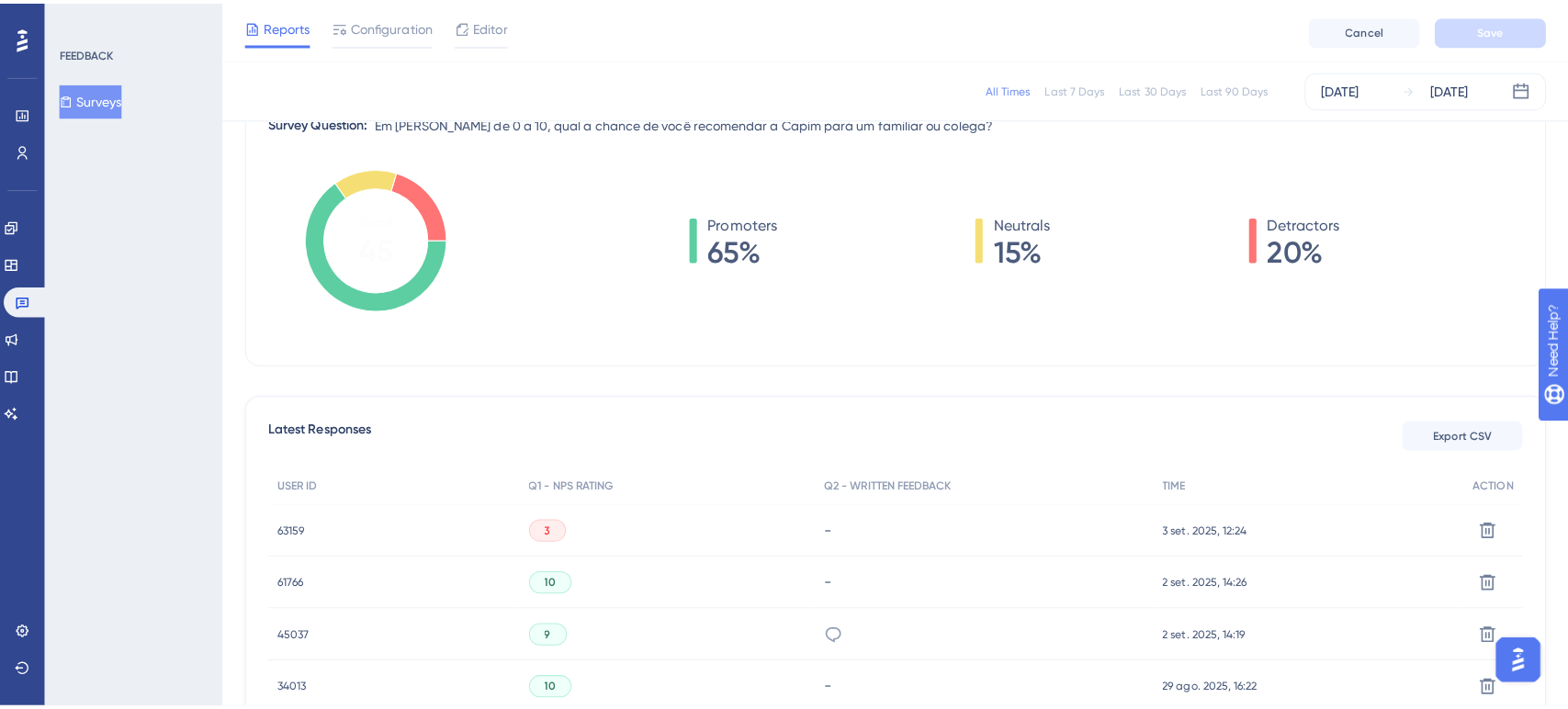
scroll to position [242, 0]
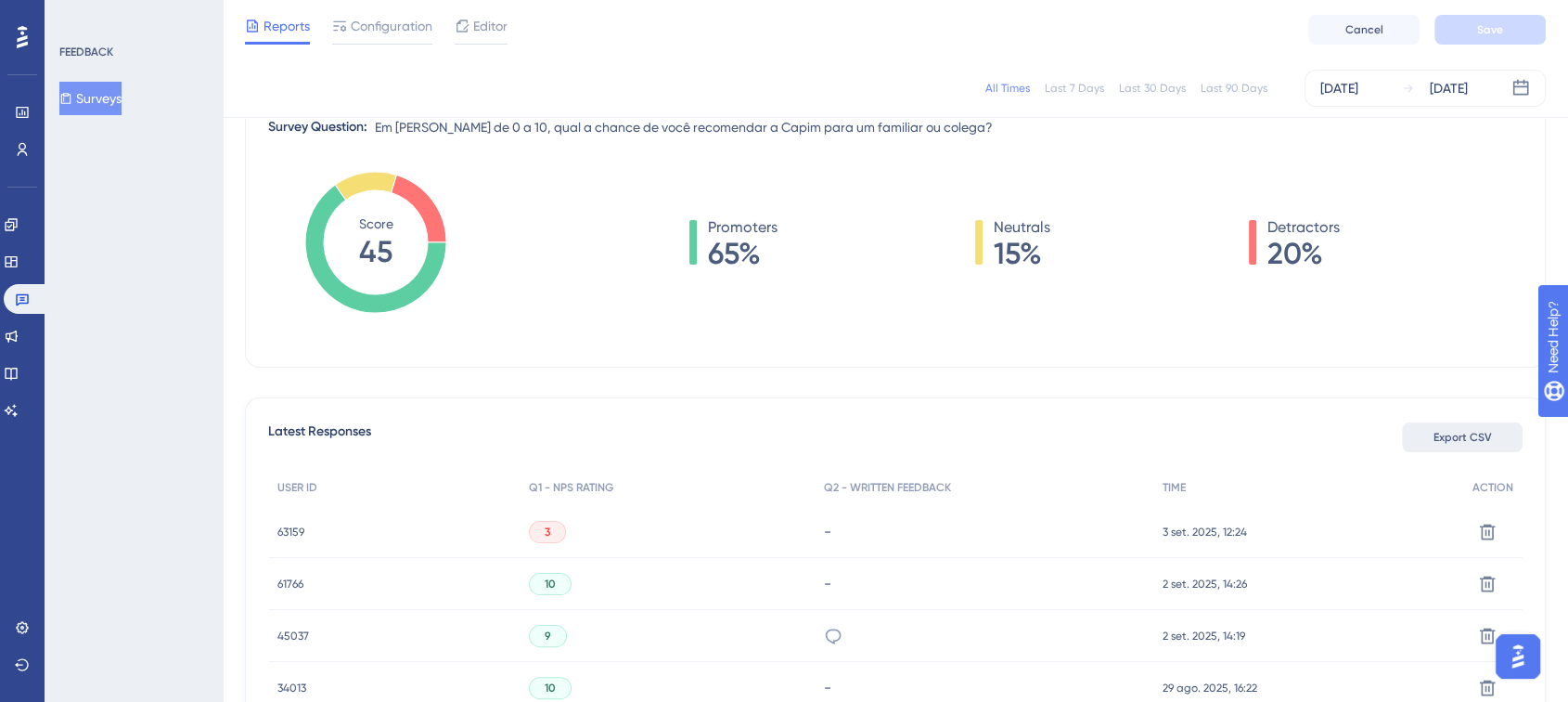
click at [1440, 435] on span "Export CSV" at bounding box center [1463, 436] width 59 height 15
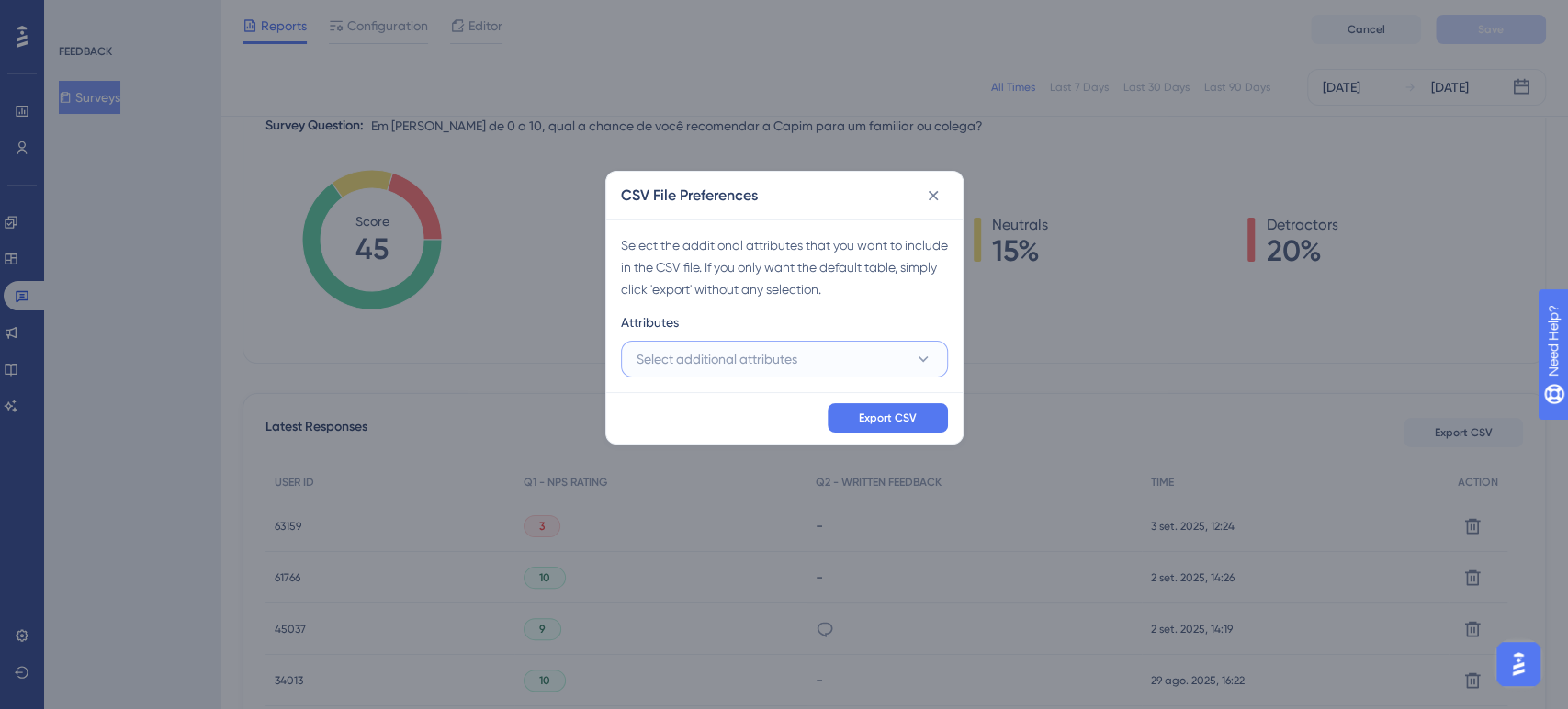
click at [830, 359] on button "Select additional attributes" at bounding box center [784, 359] width 327 height 37
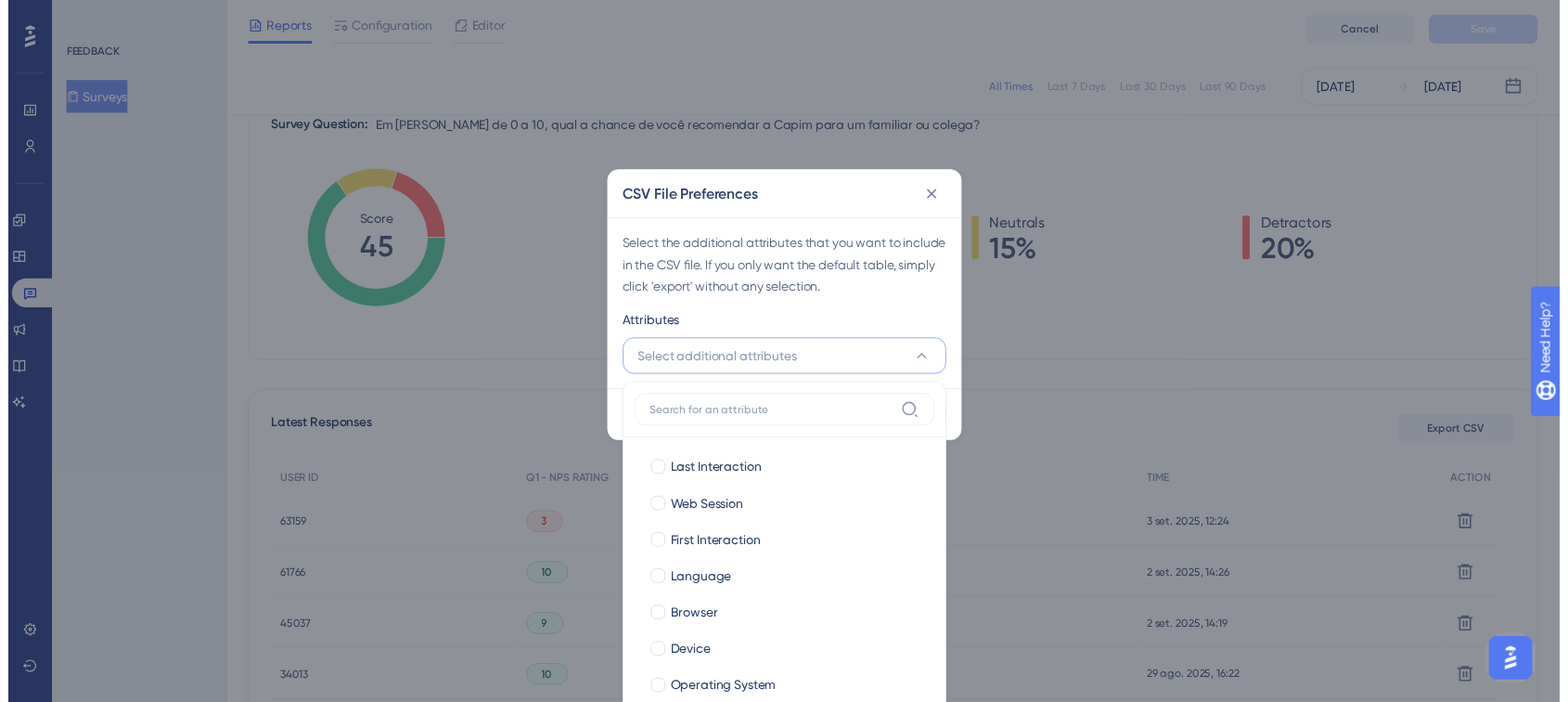
scroll to position [305, 0]
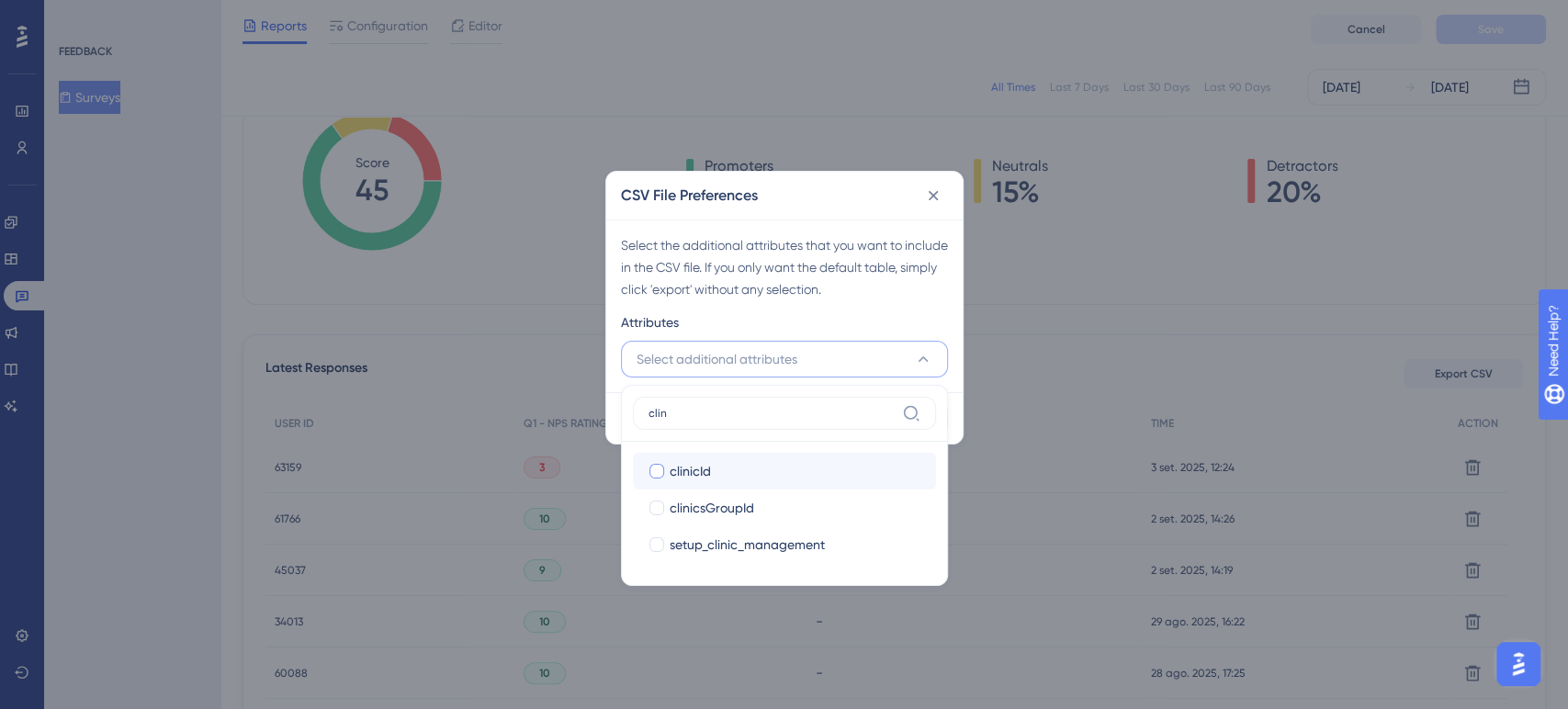
type input "clin"
click at [793, 466] on div "clinicId" at bounding box center [795, 470] width 251 height 22
checkbox input "true"
click at [796, 301] on div "Select the additional attributes that you want to include in the CSV file. If y…" at bounding box center [784, 306] width 356 height 173
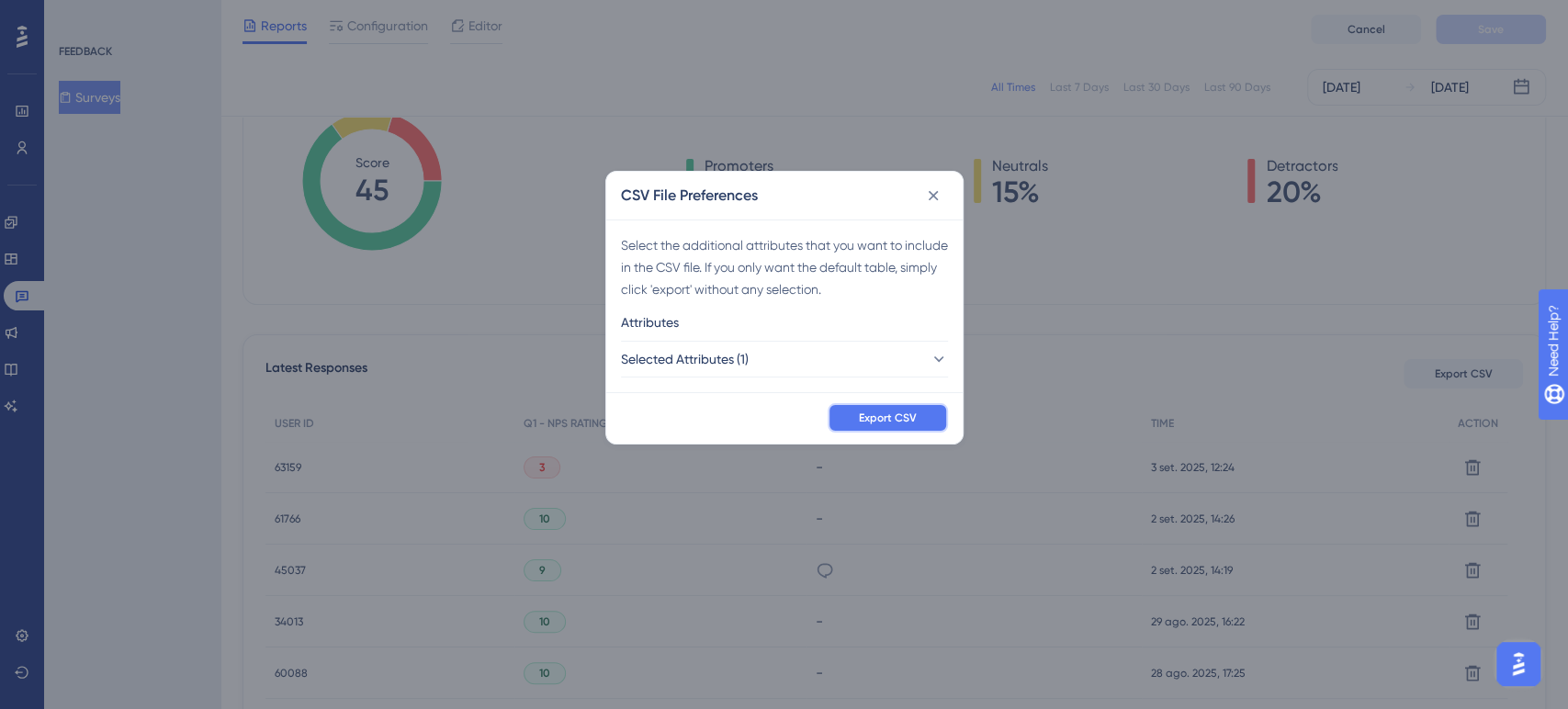
click at [881, 423] on span "Export CSV" at bounding box center [888, 417] width 58 height 15
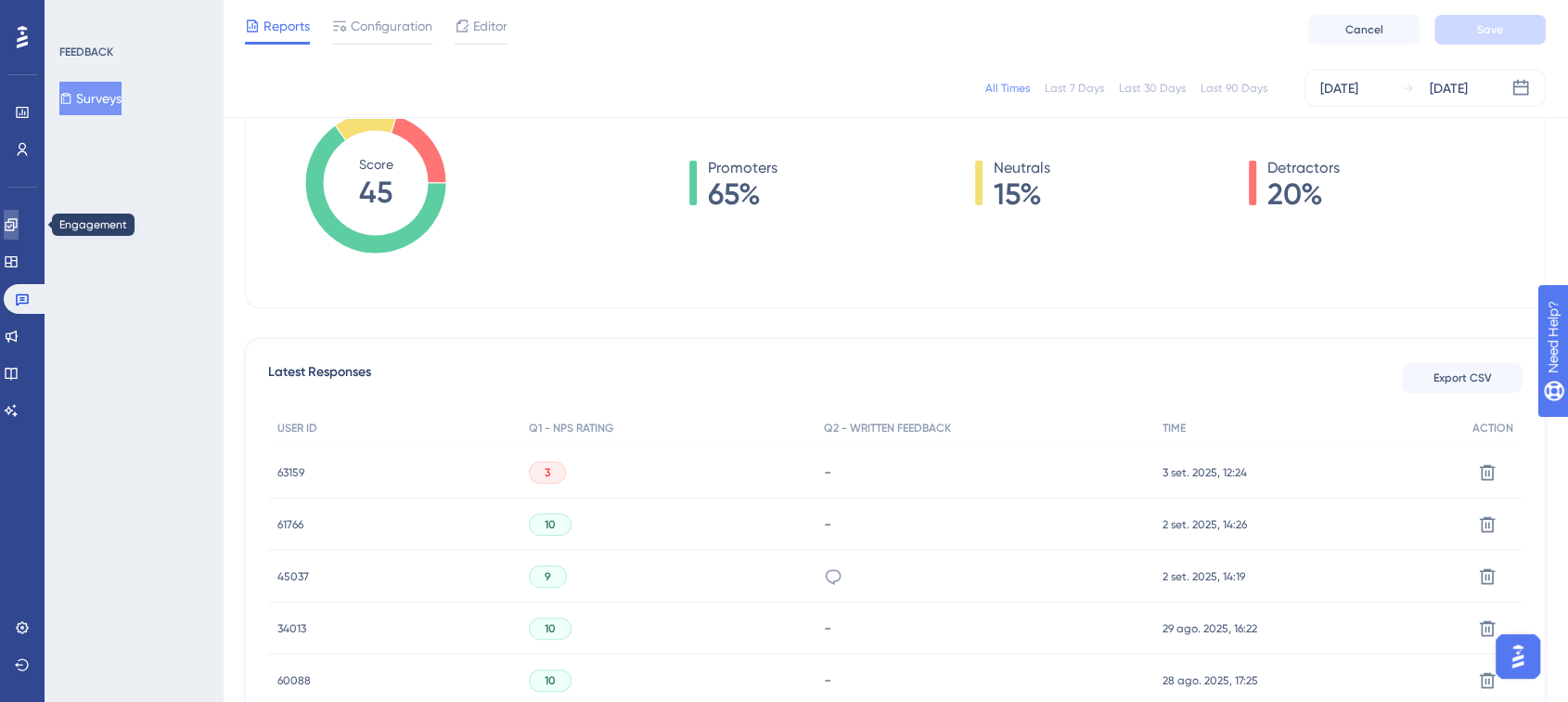
click at [17, 218] on icon at bounding box center [11, 224] width 12 height 12
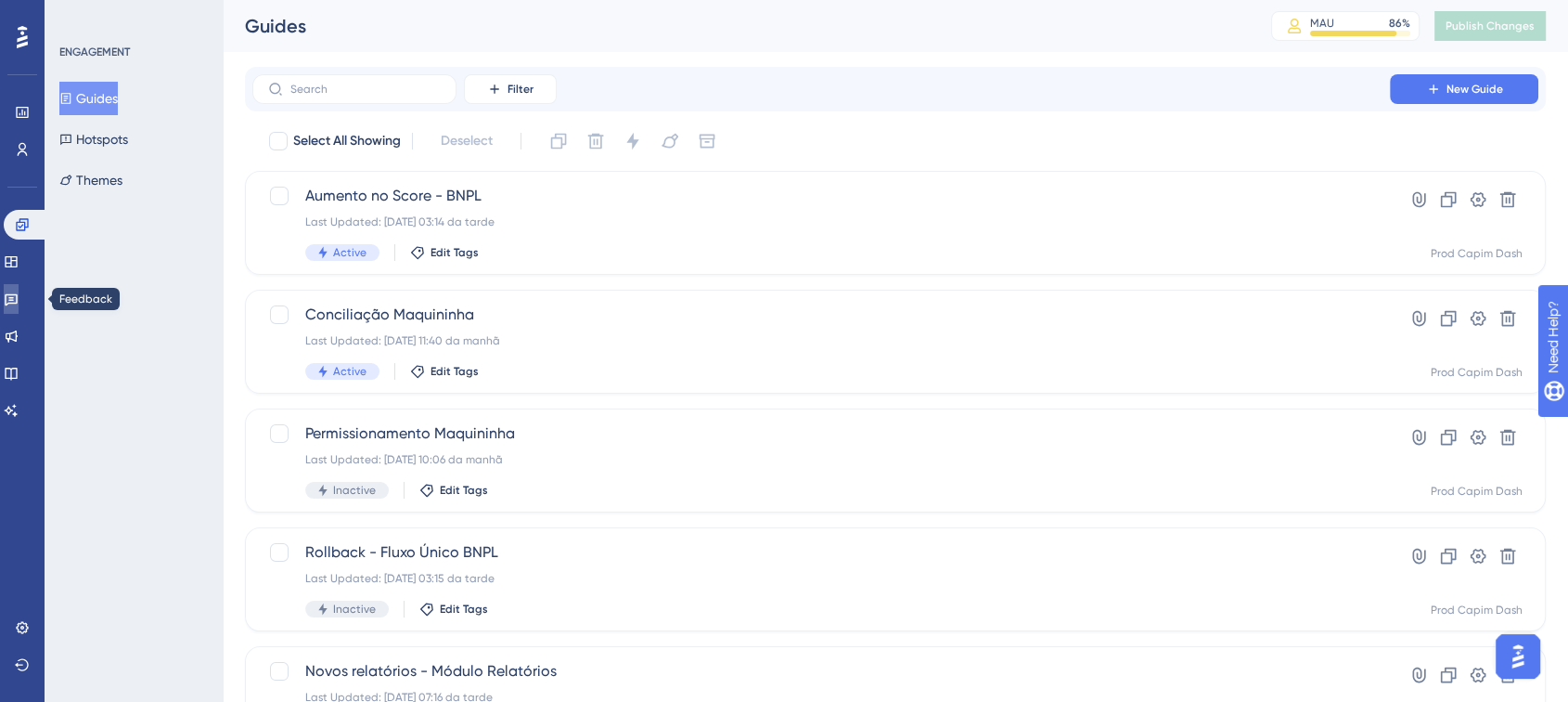
click at [19, 300] on link at bounding box center [11, 299] width 15 height 29
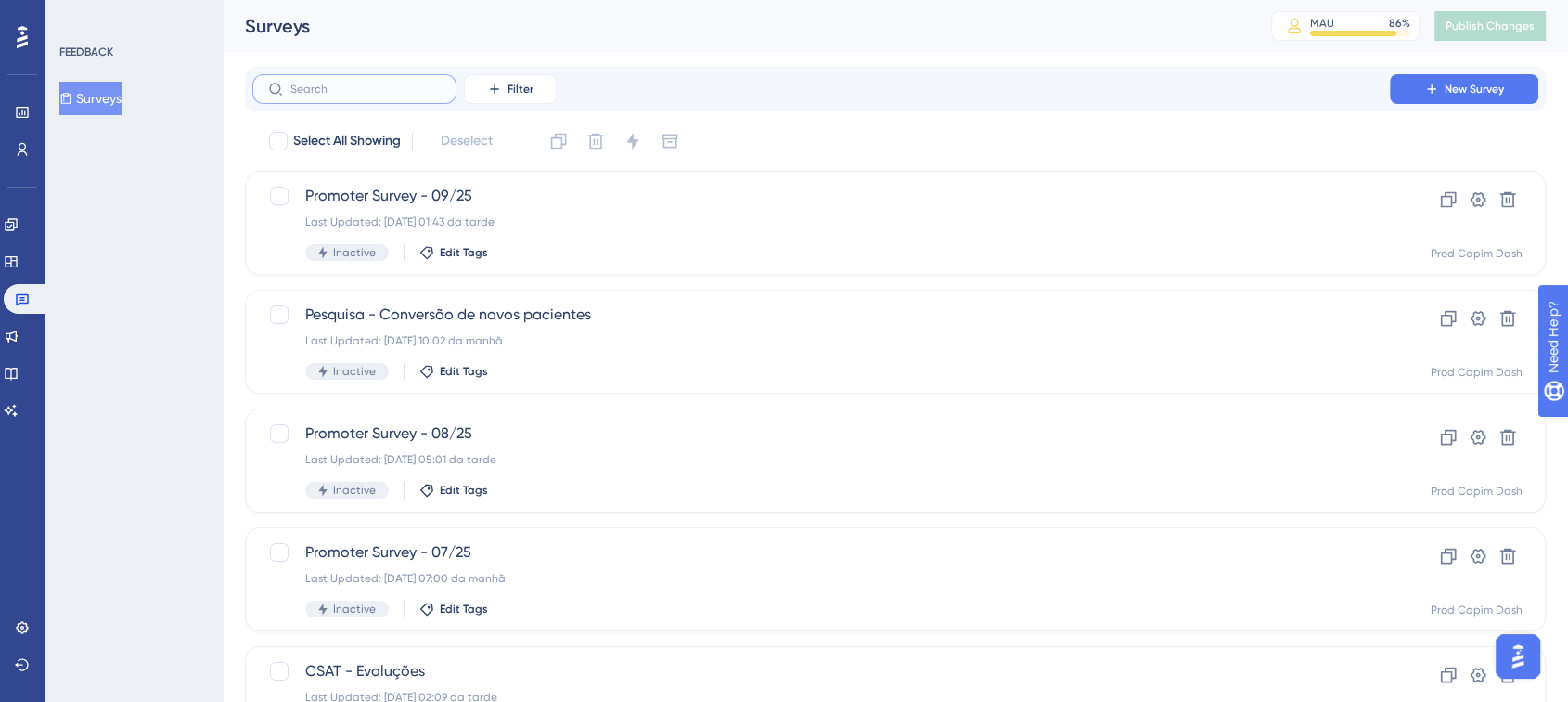
click at [357, 84] on input "text" at bounding box center [365, 88] width 150 height 13
type input "promoter survey"
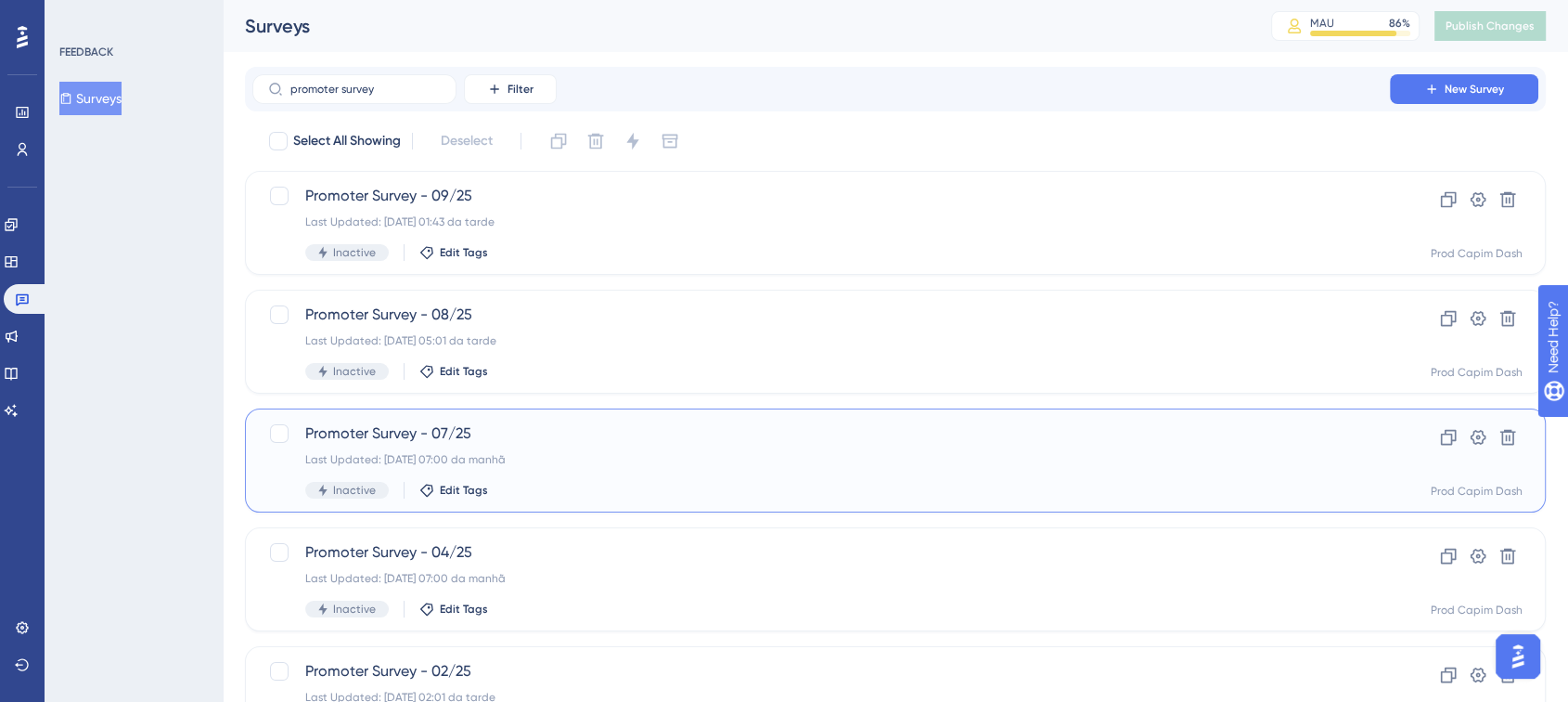
click at [579, 464] on div "Last Updated: [DATE] 07:00 da manhã" at bounding box center [820, 459] width 1032 height 15
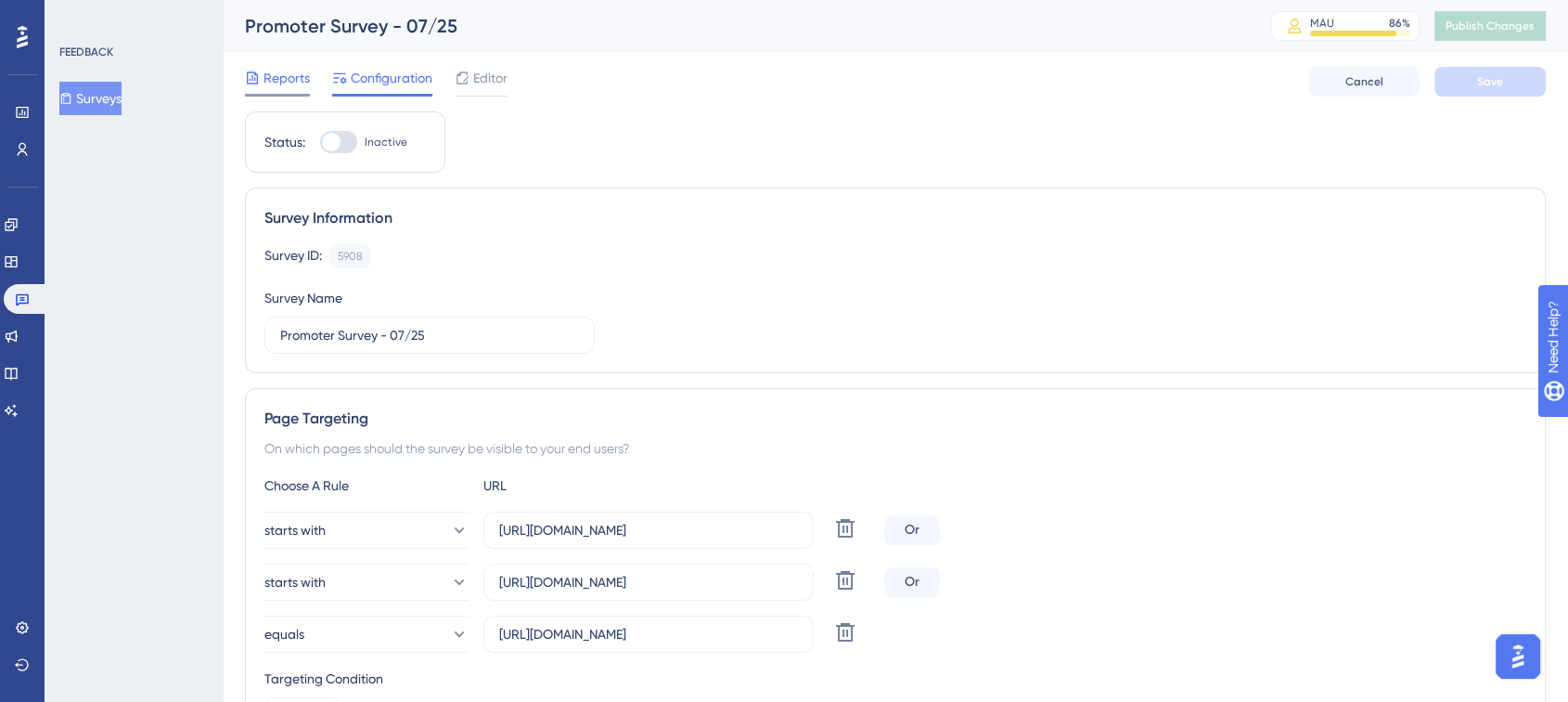
click at [291, 79] on span "Reports" at bounding box center [286, 77] width 46 height 23
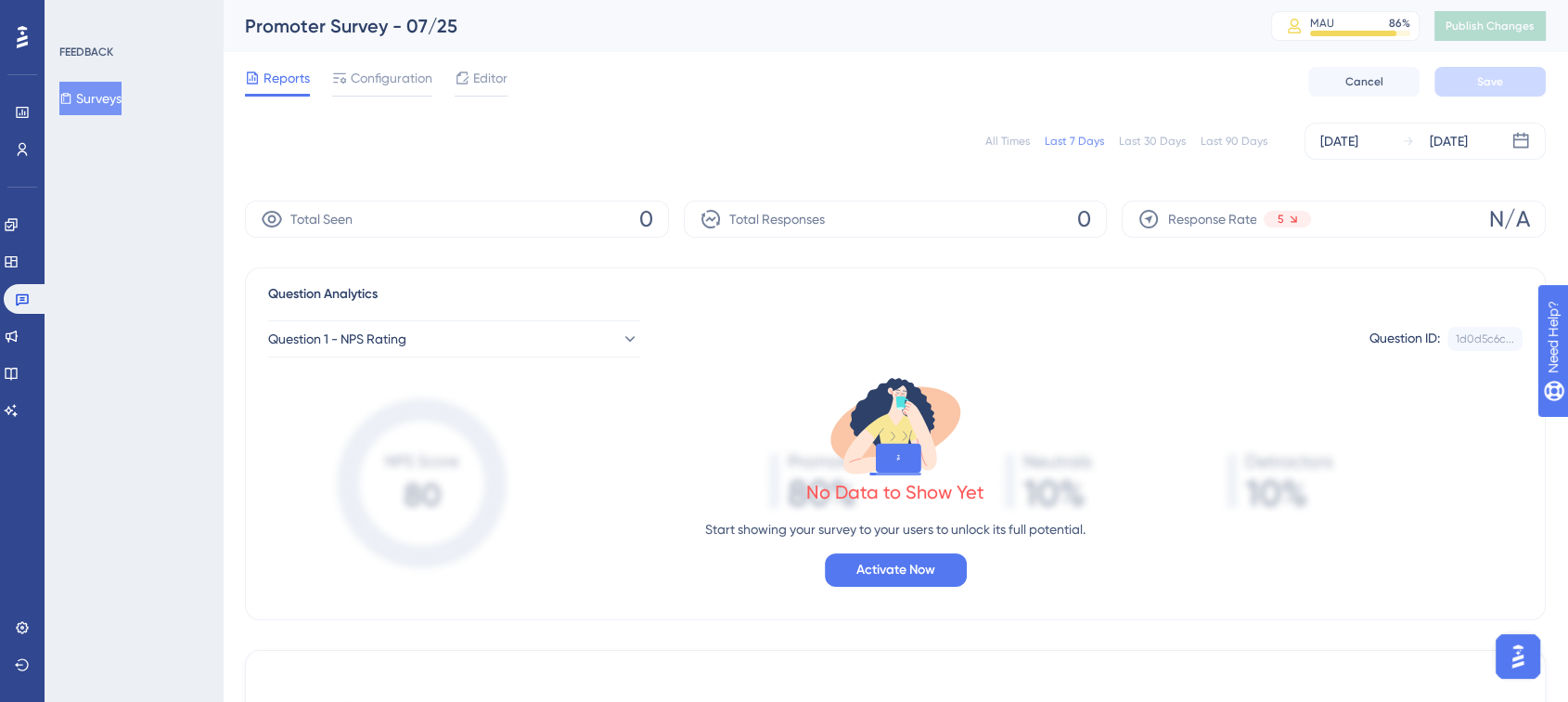
click at [1019, 145] on div "All Times" at bounding box center [1006, 140] width 44 height 15
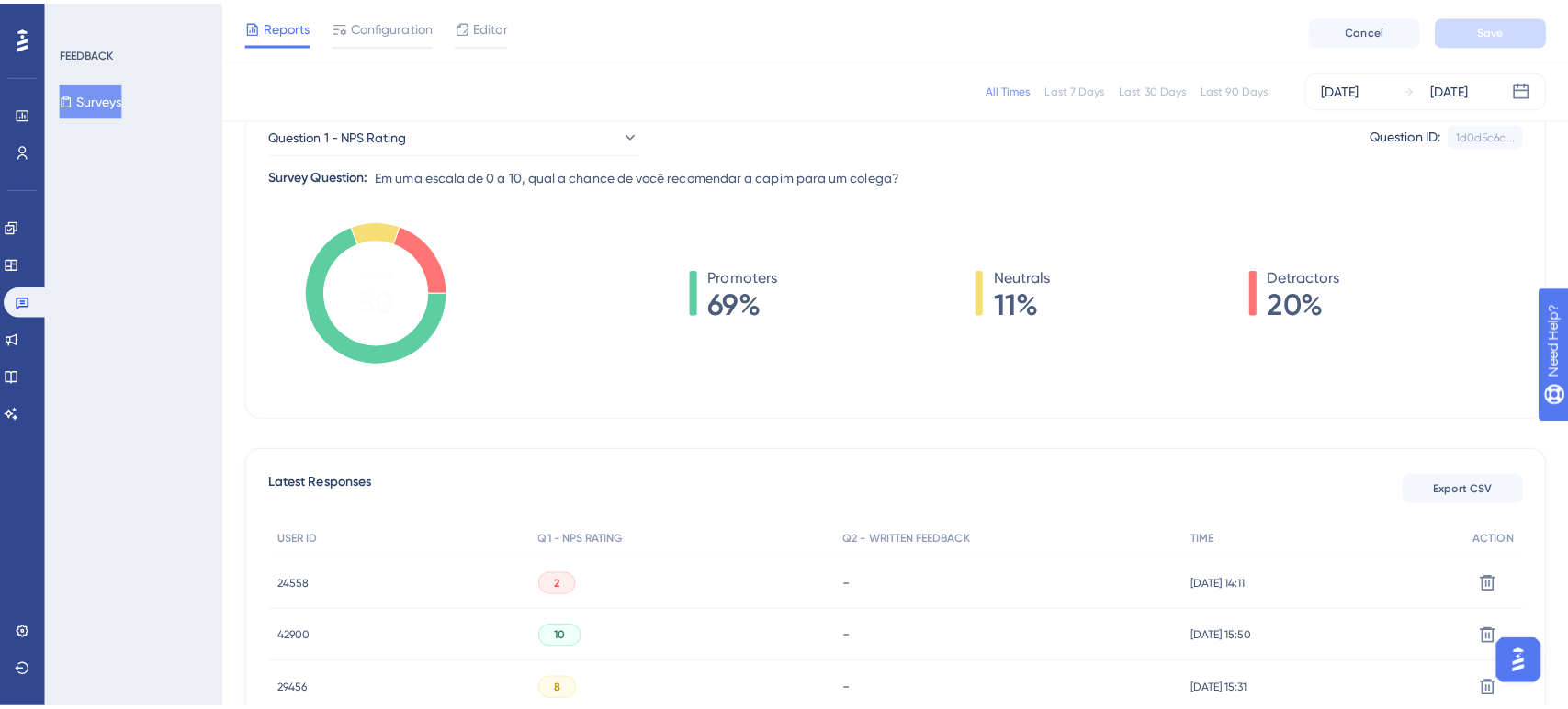
scroll to position [195, 0]
click at [1454, 475] on span "Export CSV" at bounding box center [1449, 480] width 58 height 15
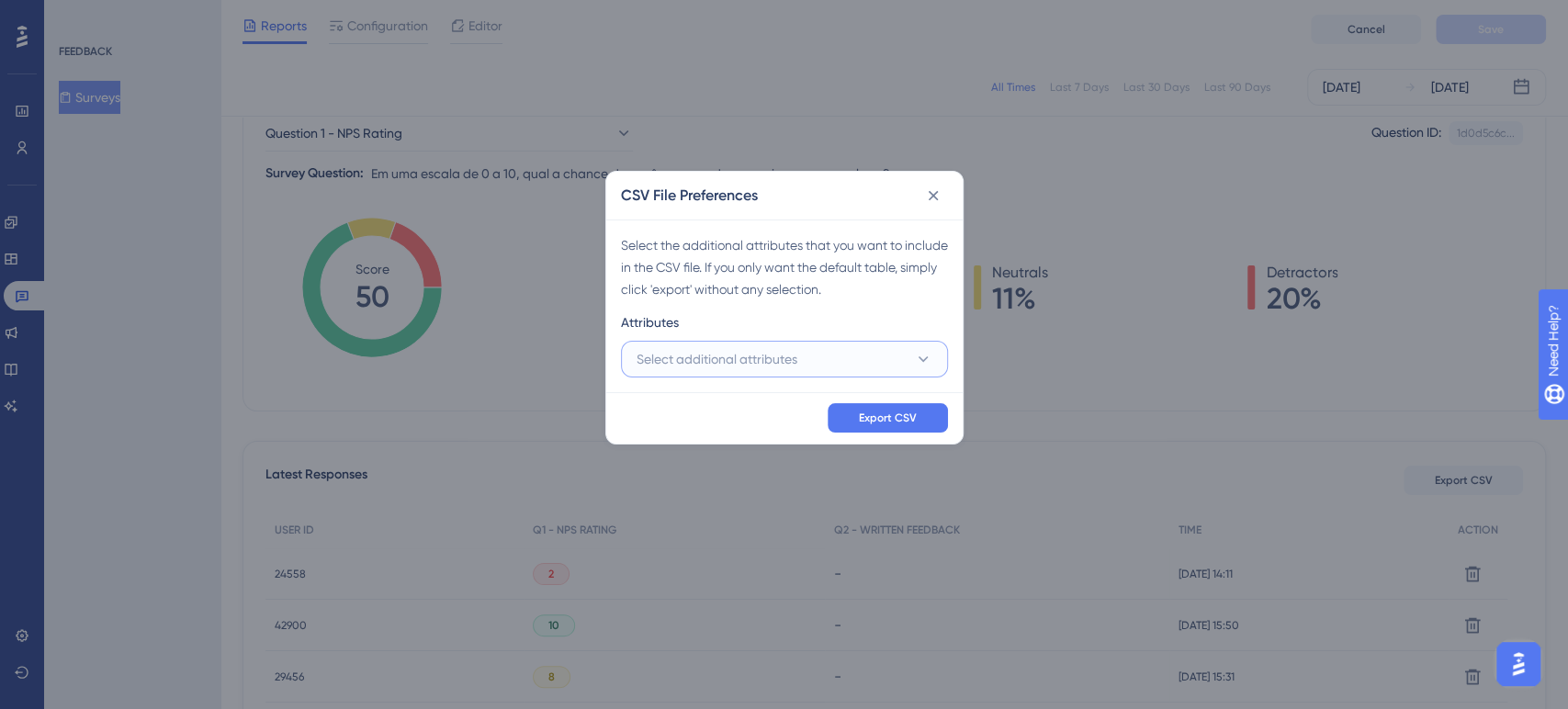
click at [827, 365] on button "Select additional attributes" at bounding box center [784, 359] width 327 height 37
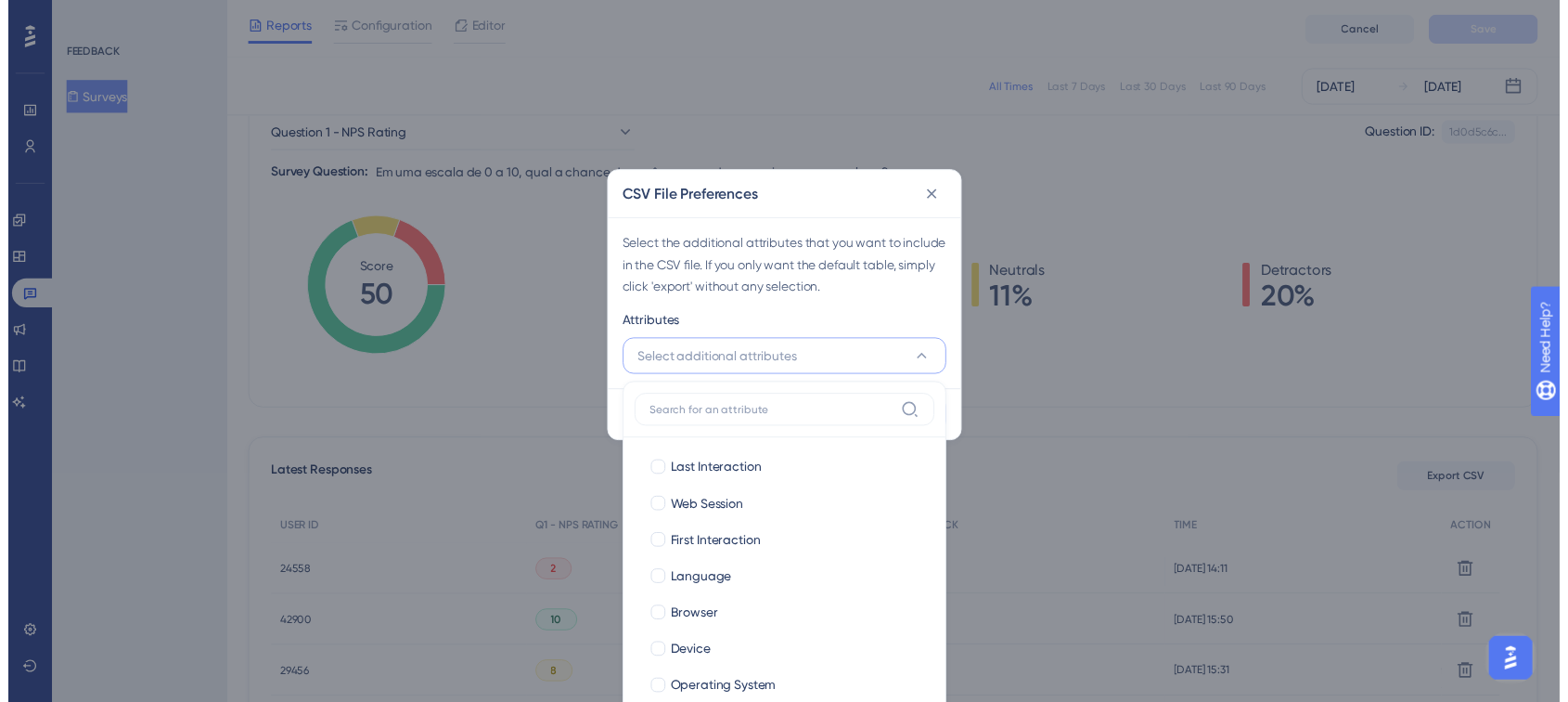
scroll to position [255, 0]
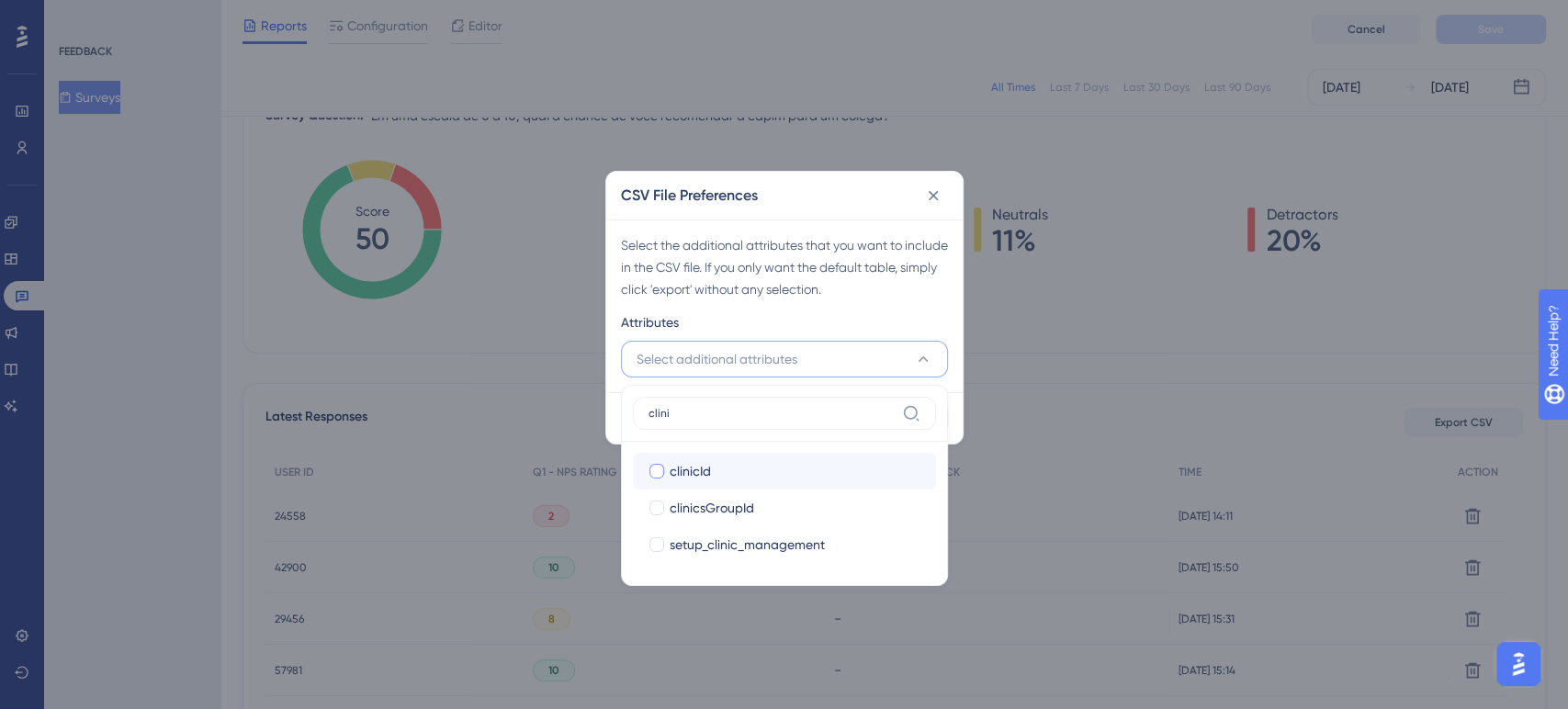
type input "clini"
click at [830, 476] on div "clinicId" at bounding box center [795, 470] width 251 height 22
checkbox input "true"
click at [835, 320] on div "Attributes" at bounding box center [784, 326] width 327 height 29
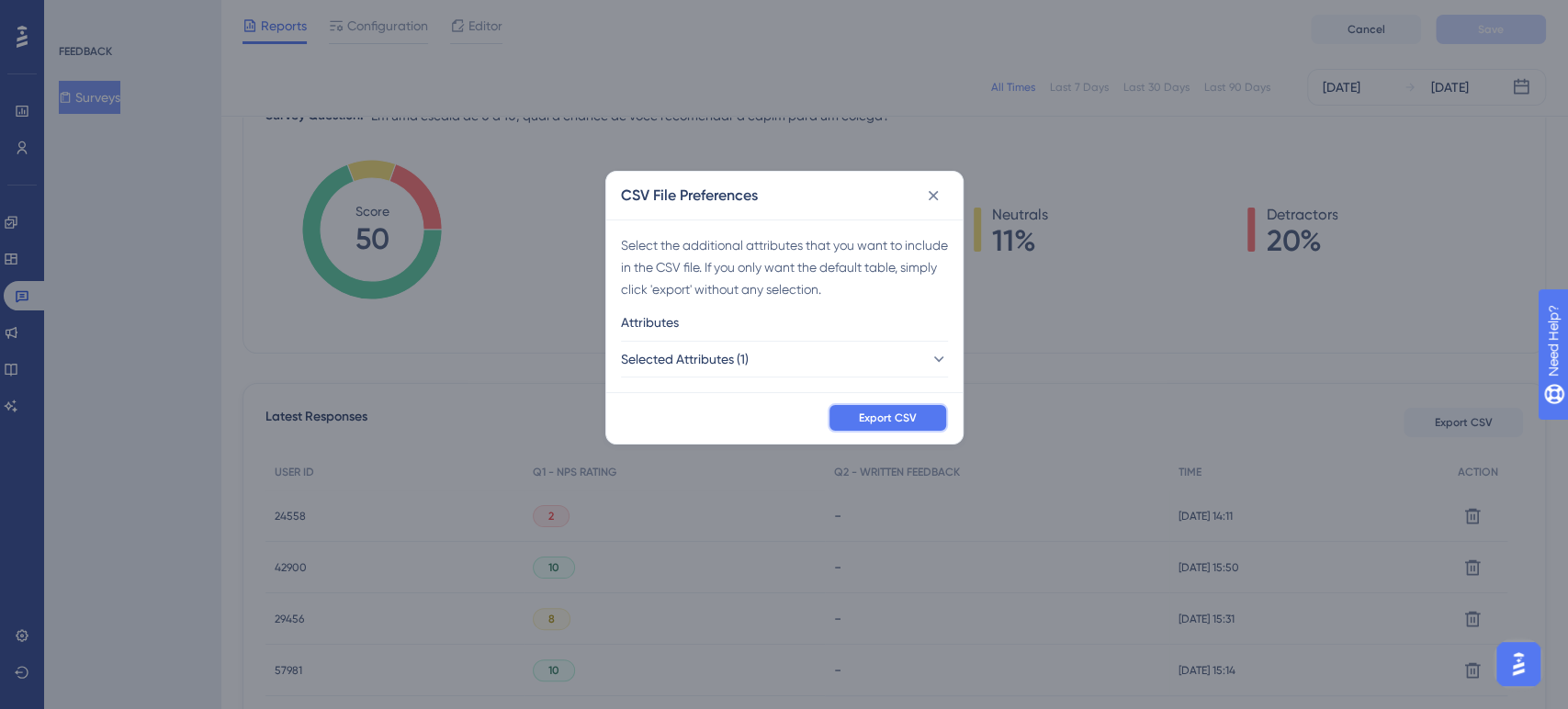
click at [903, 424] on span "Export CSV" at bounding box center [888, 417] width 58 height 15
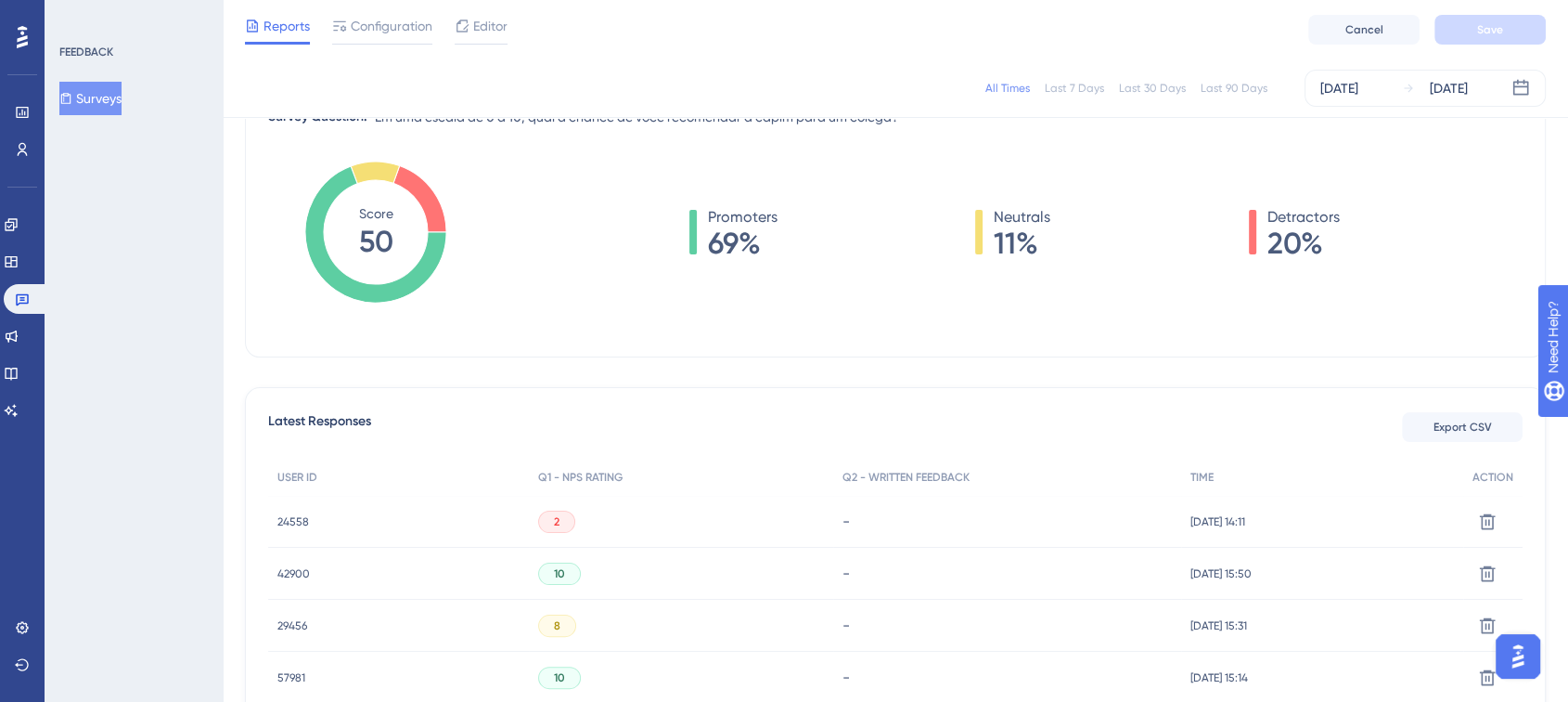
click at [72, 102] on icon at bounding box center [66, 98] width 10 height 11
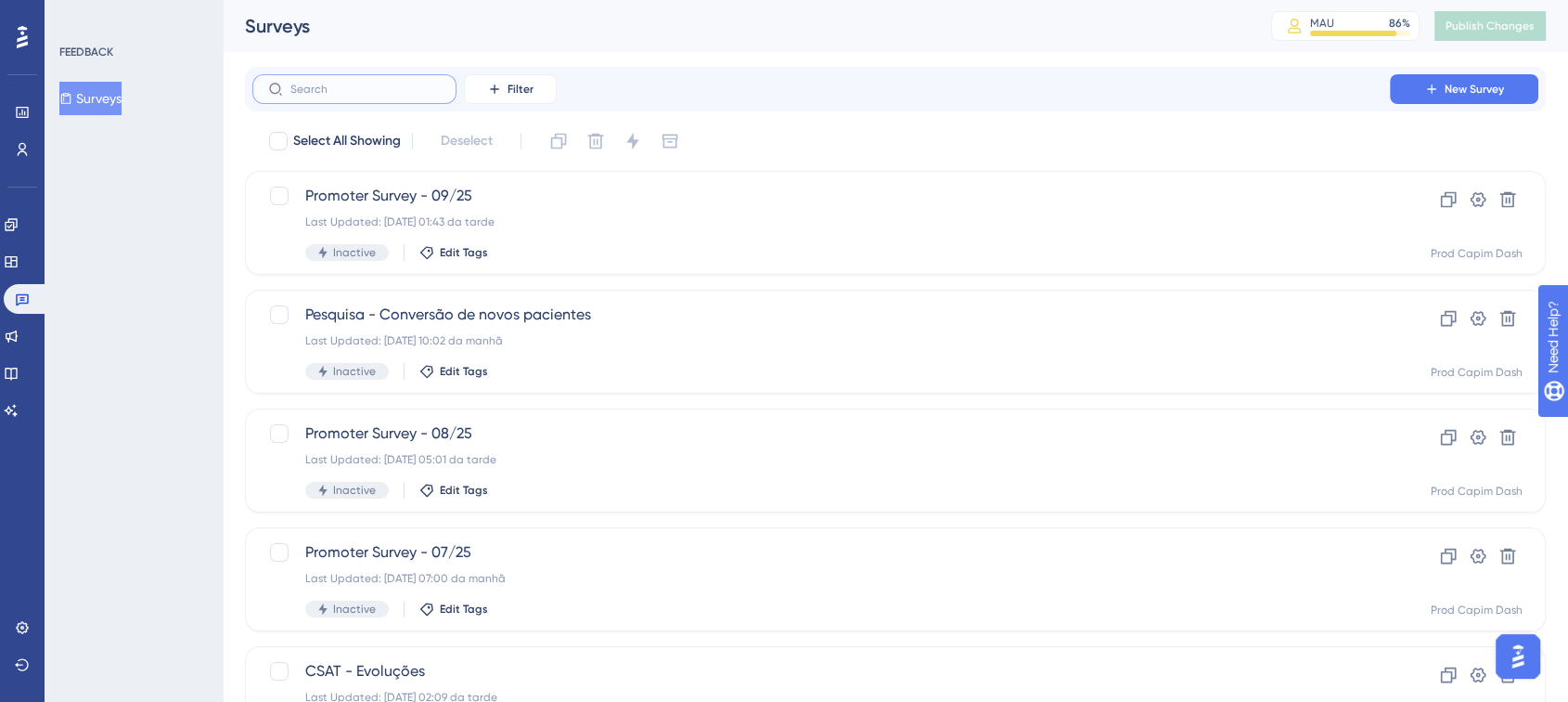
click at [335, 91] on input "text" at bounding box center [365, 88] width 150 height 13
type input "promoter survey"
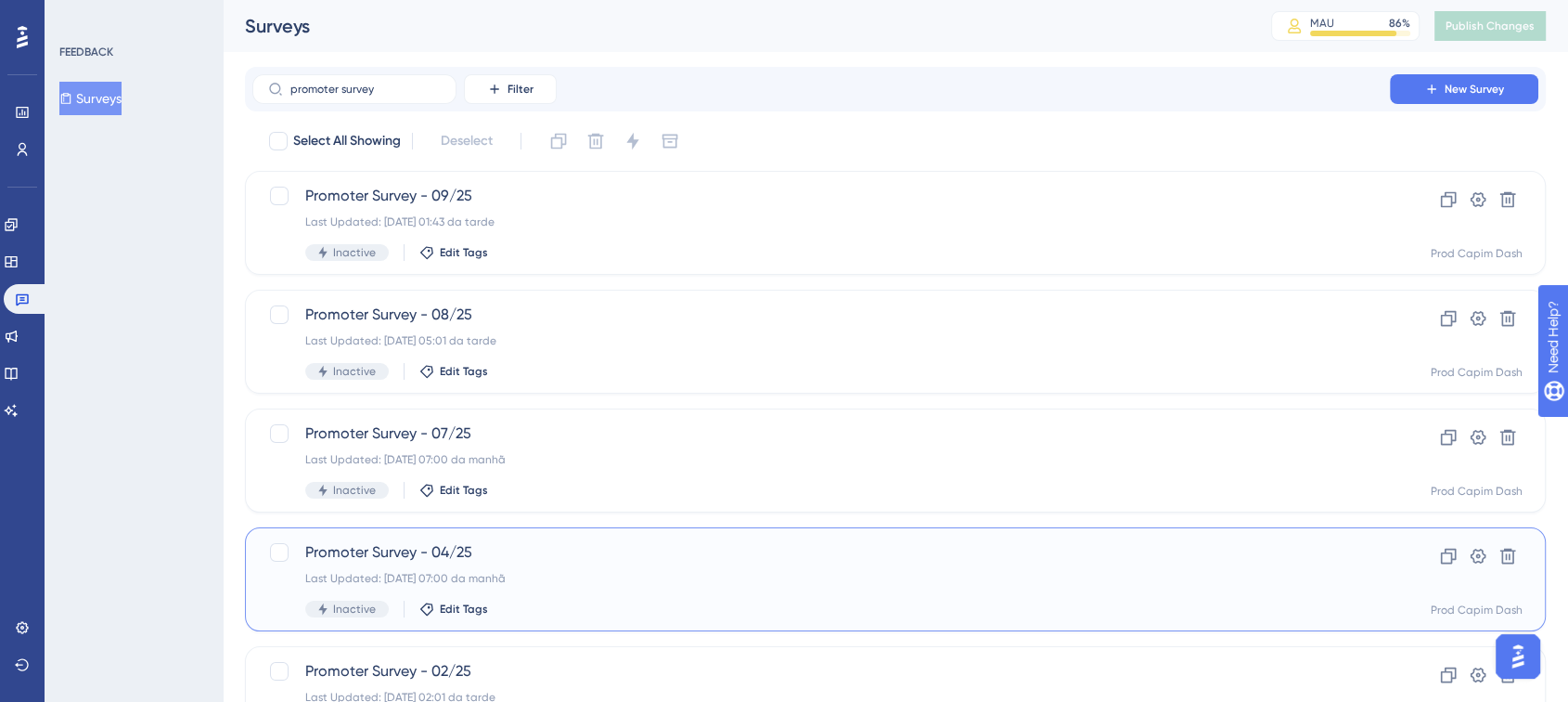
click at [618, 575] on div "Last Updated: [DATE] 07:00 da manhã" at bounding box center [820, 577] width 1032 height 15
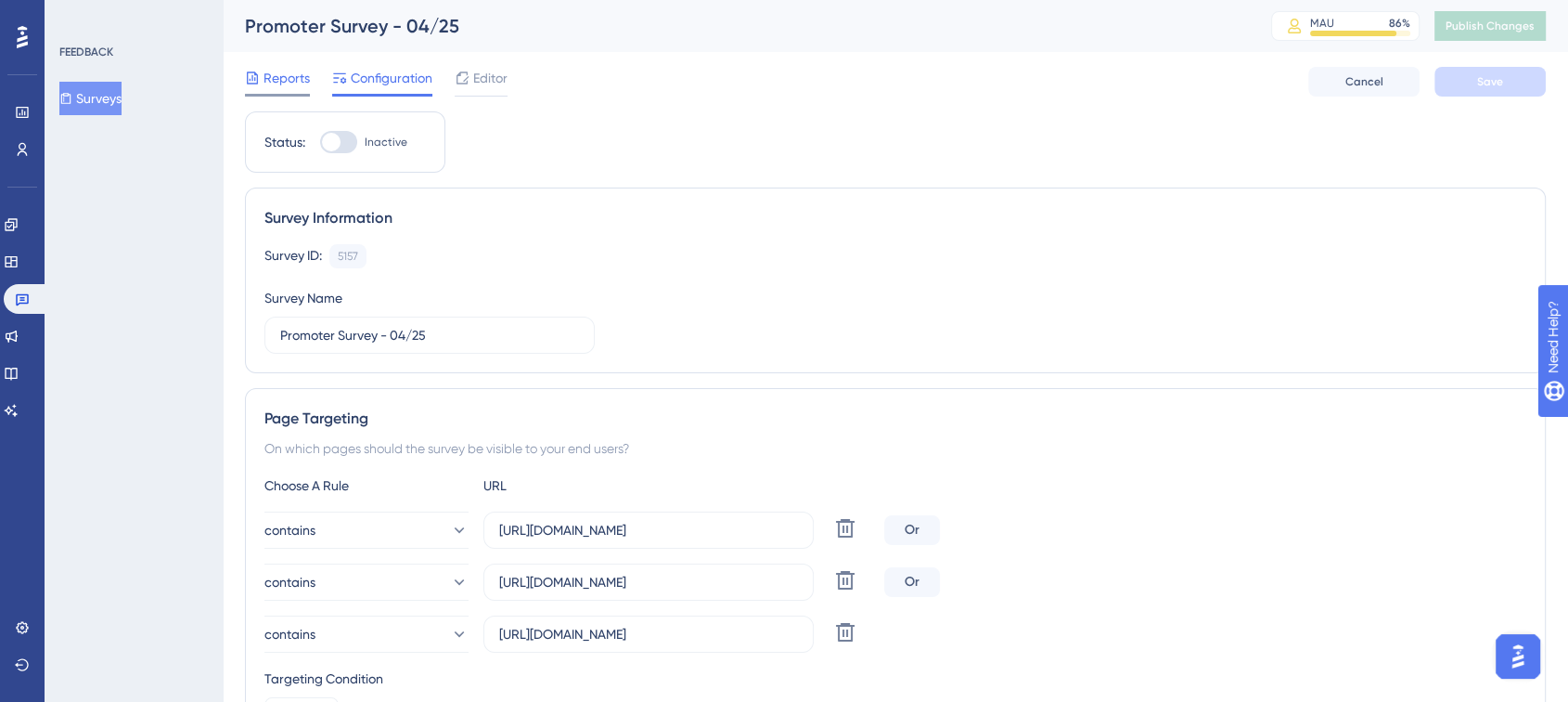
click at [277, 74] on span "Reports" at bounding box center [286, 77] width 46 height 23
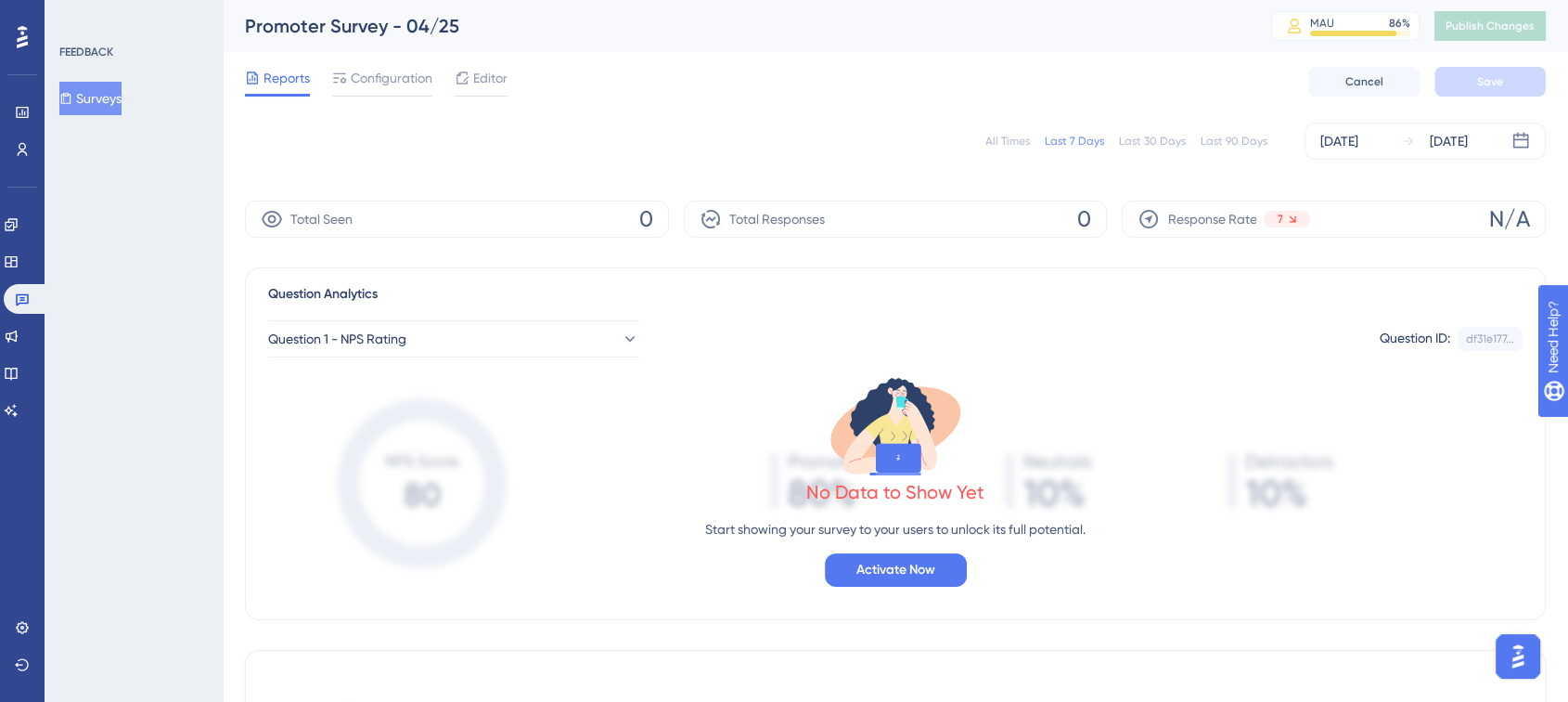
click at [1018, 146] on div "All Times" at bounding box center [1006, 140] width 44 height 15
